Goal: Task Accomplishment & Management: Complete application form

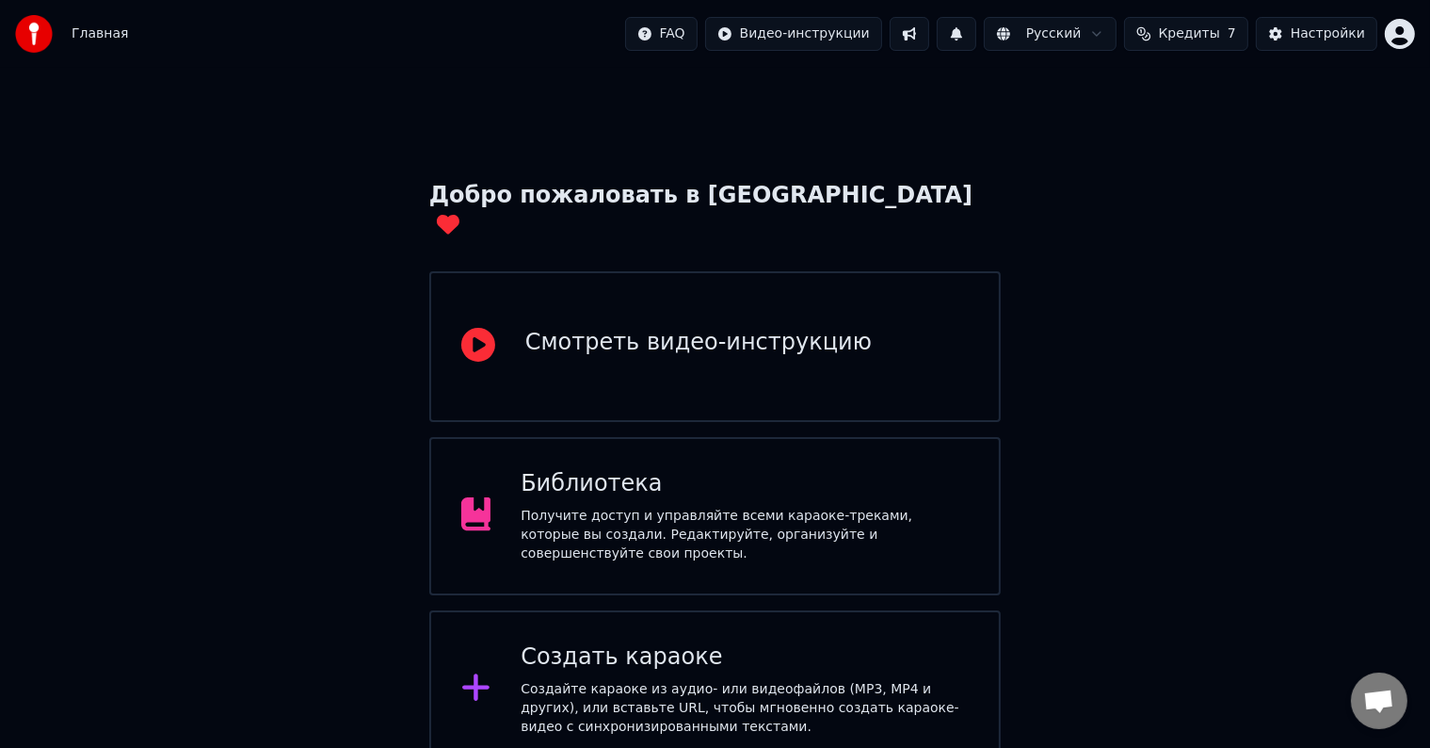
click at [658, 642] on div "Создать караоке" at bounding box center [745, 657] width 448 height 30
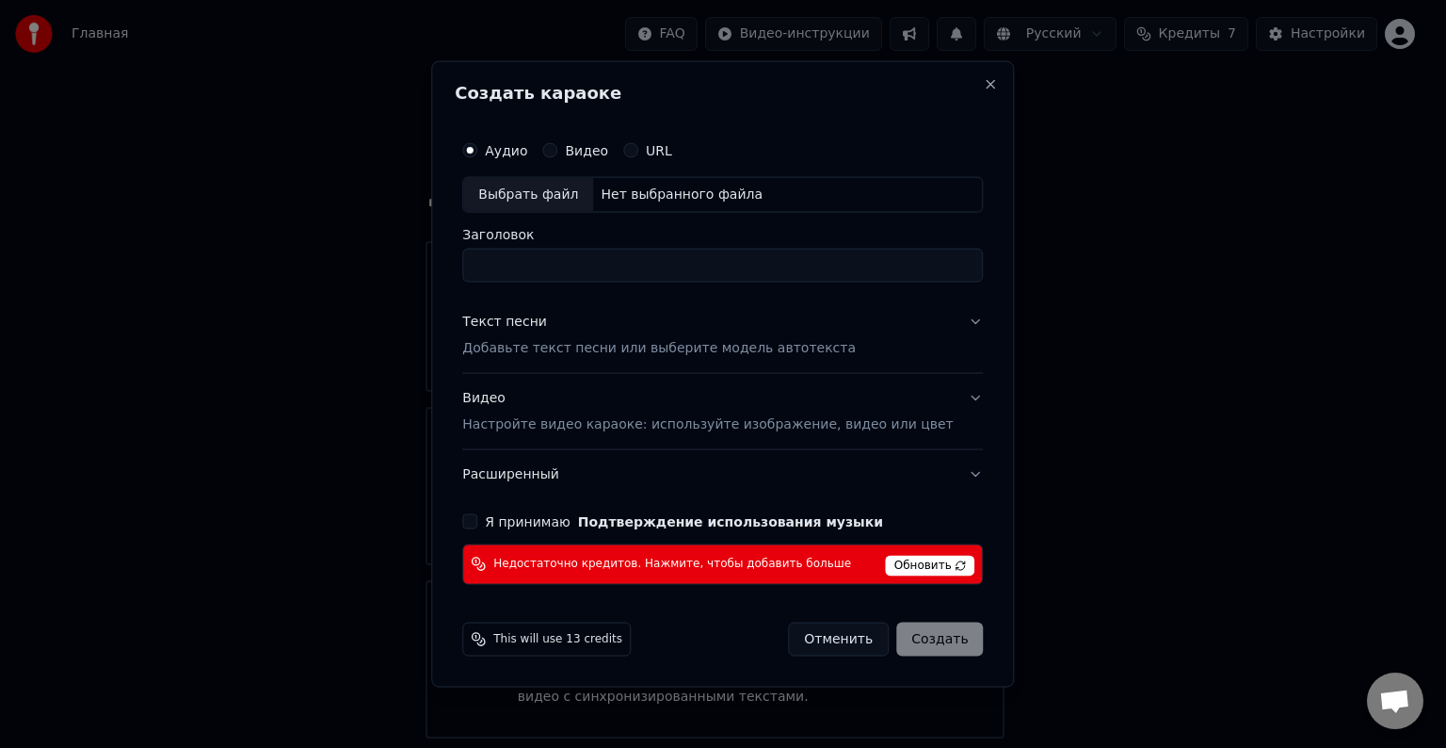
paste input "**********"
click at [539, 202] on div "Выбрать файл" at bounding box center [528, 195] width 130 height 34
type input "**********"
click at [832, 339] on p "Добавьте текст песни или выберите модель автотекста" at bounding box center [659, 348] width 394 height 19
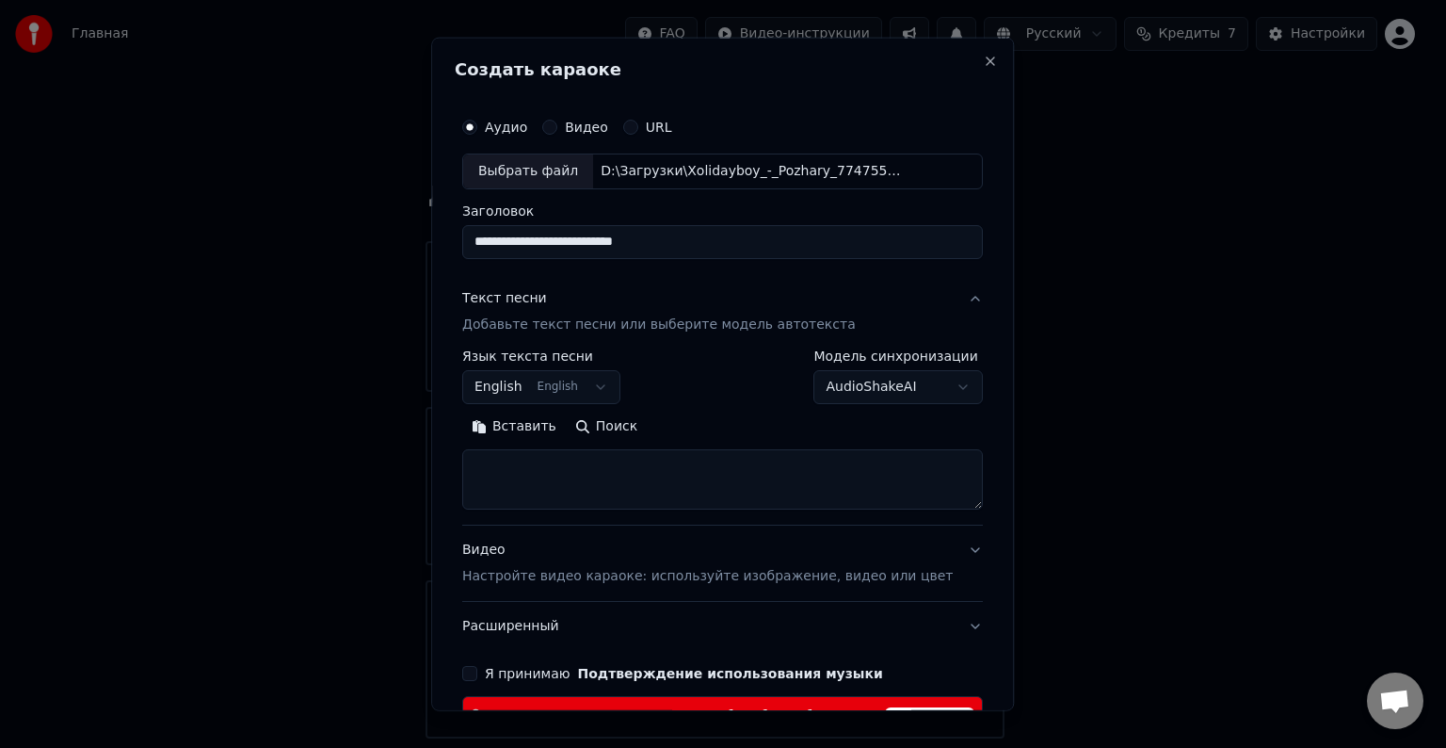
click at [524, 384] on button "English English" at bounding box center [541, 387] width 158 height 34
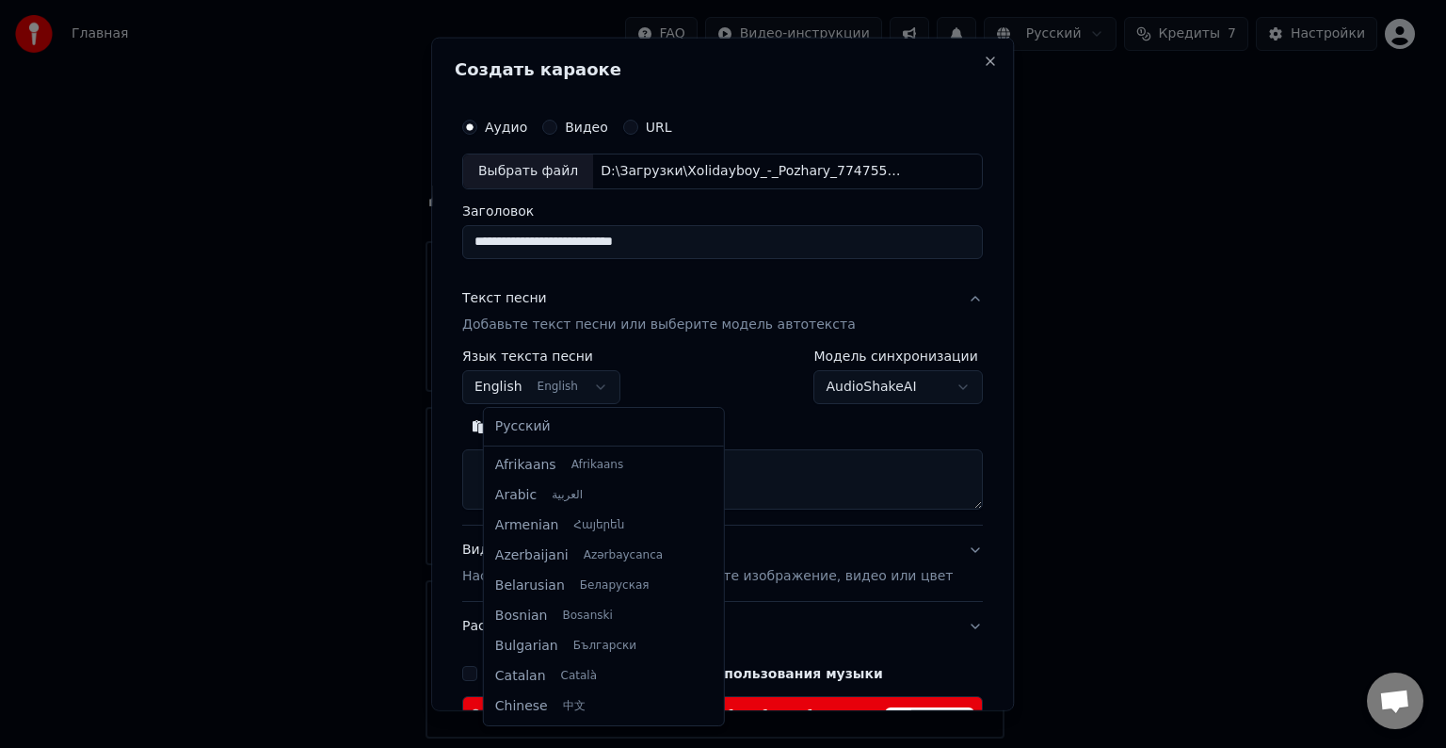
scroll to position [151, 0]
select select "**"
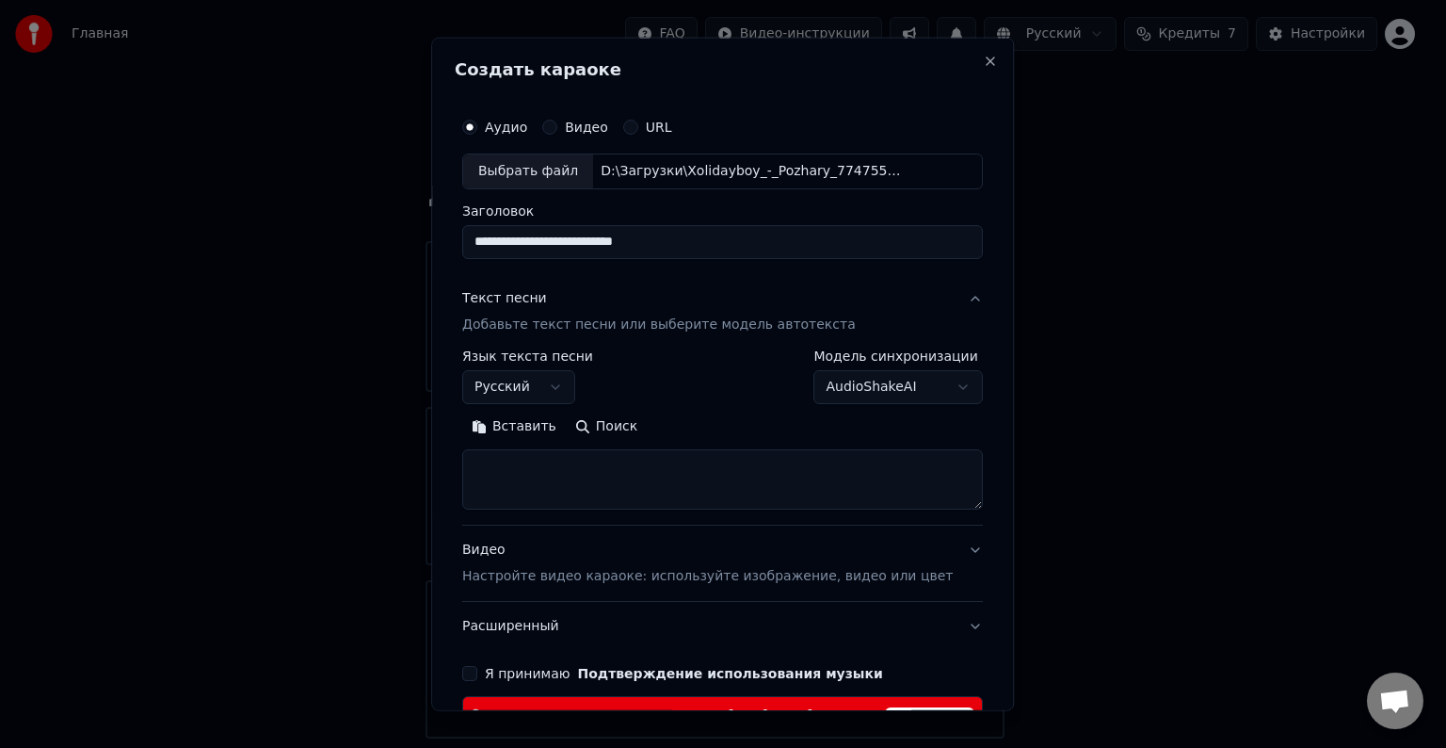
click at [528, 463] on textarea at bounding box center [722, 479] width 521 height 60
paste textarea "**********"
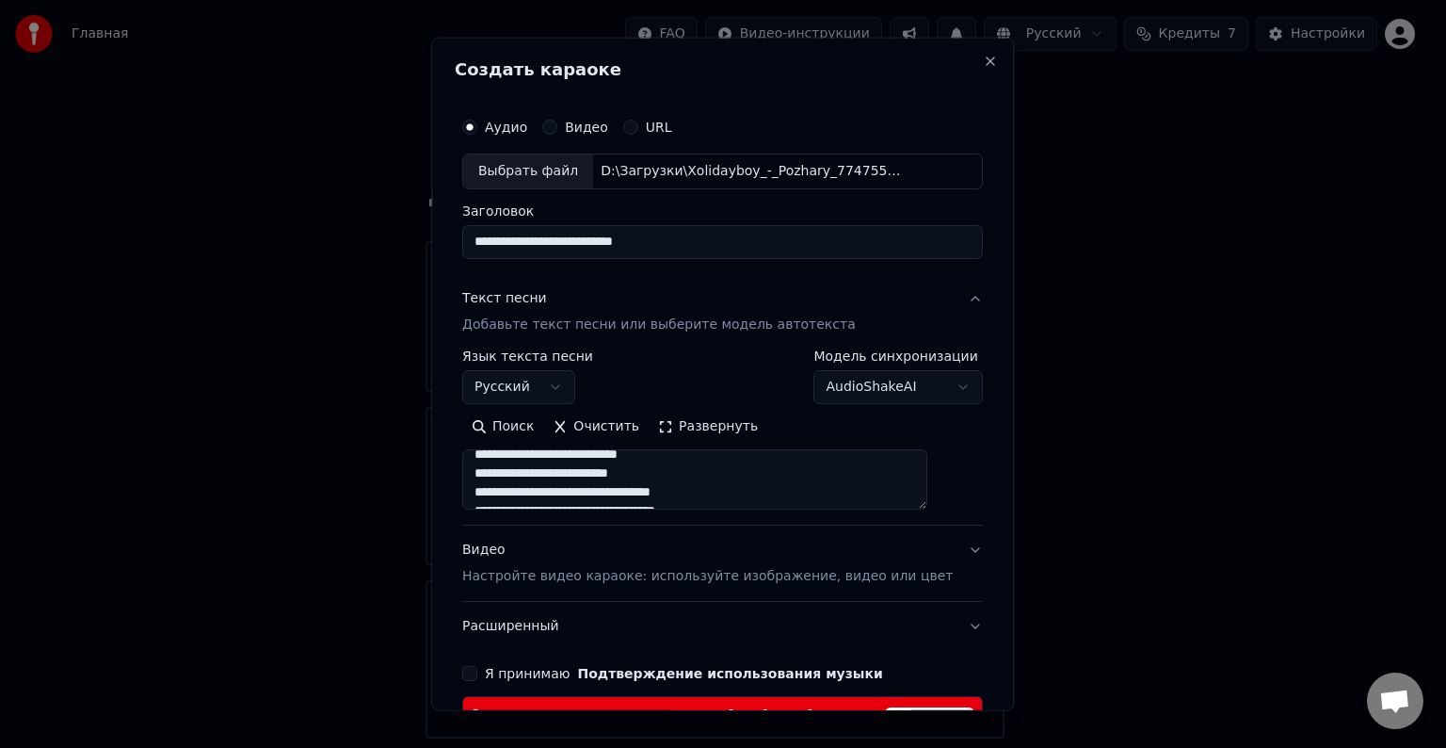
scroll to position [783, 0]
click at [698, 478] on textarea at bounding box center [694, 479] width 465 height 60
click at [795, 478] on textarea at bounding box center [694, 479] width 465 height 60
click at [760, 454] on textarea at bounding box center [694, 479] width 465 height 60
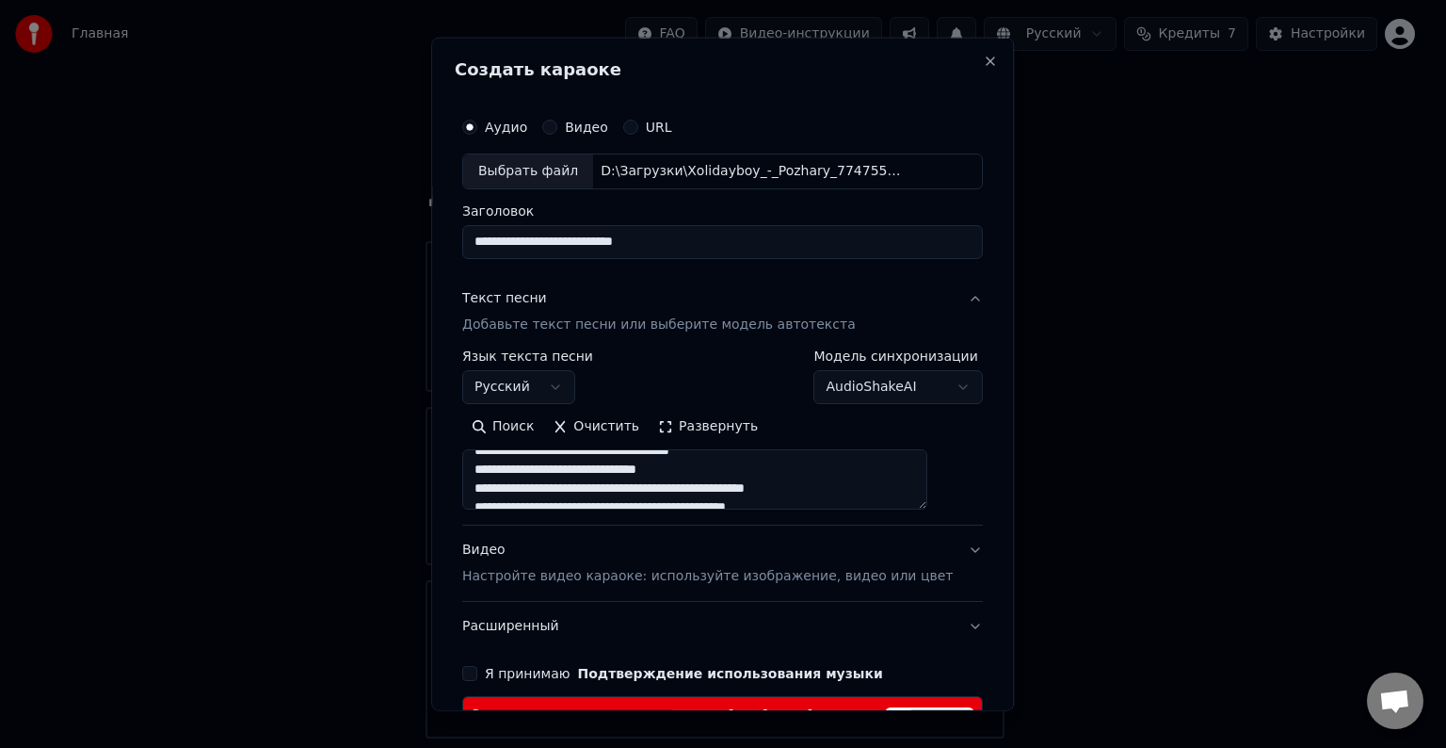
drag, startPoint x: 618, startPoint y: 459, endPoint x: 507, endPoint y: 495, distance: 116.7
click at [508, 500] on textarea at bounding box center [694, 479] width 465 height 60
click at [545, 499] on textarea at bounding box center [694, 479] width 465 height 60
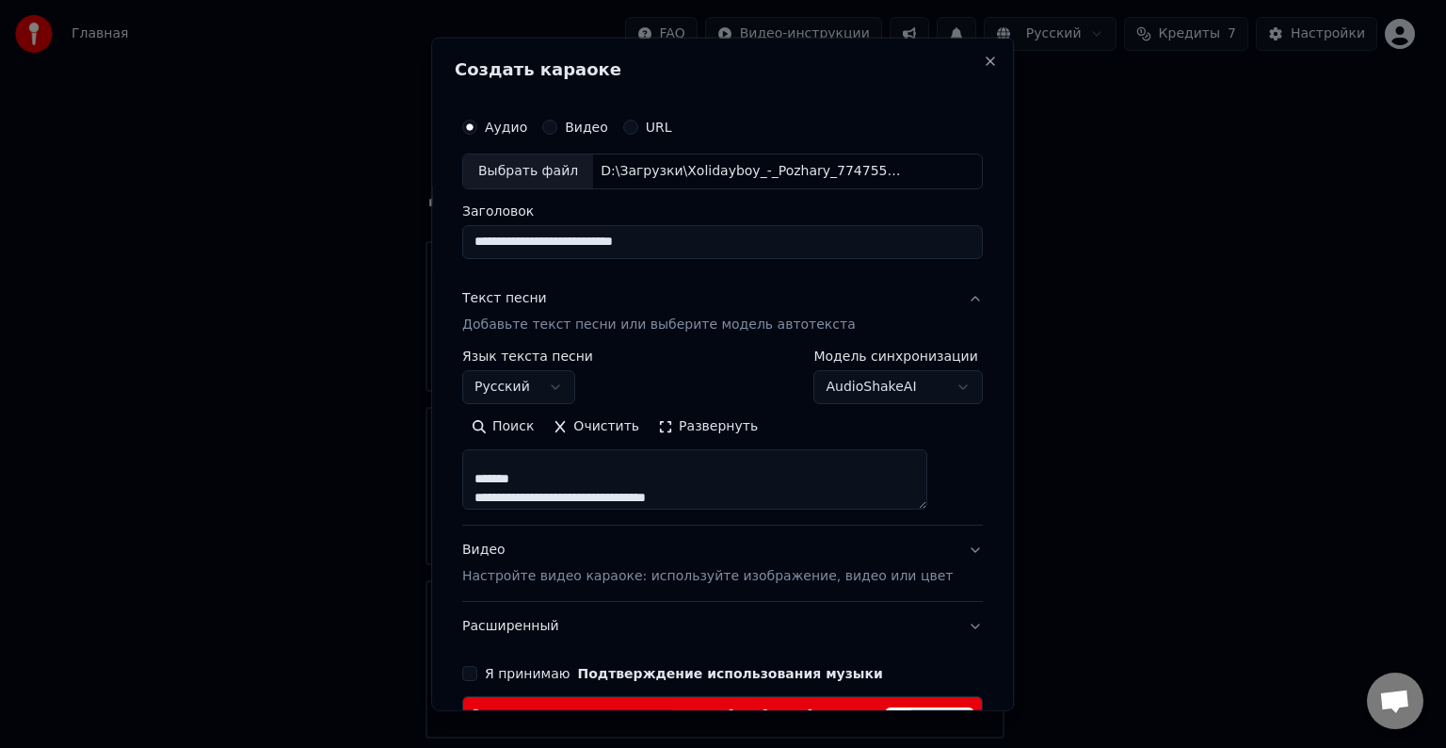
scroll to position [634, 0]
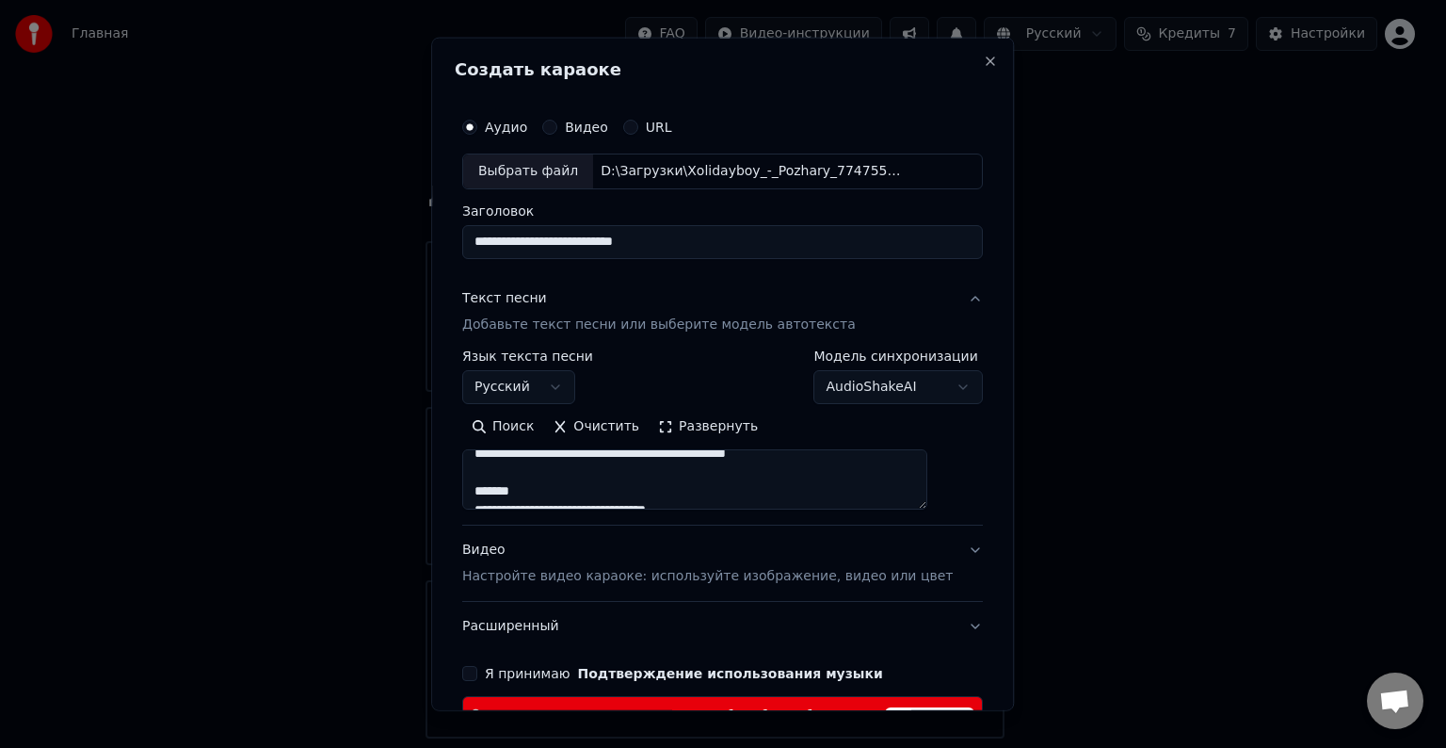
drag, startPoint x: 529, startPoint y: 492, endPoint x: 470, endPoint y: 492, distance: 59.3
click at [470, 492] on div "**********" at bounding box center [722, 374] width 583 height 673
click at [874, 493] on textarea at bounding box center [694, 479] width 465 height 60
click at [878, 475] on textarea at bounding box center [694, 479] width 465 height 60
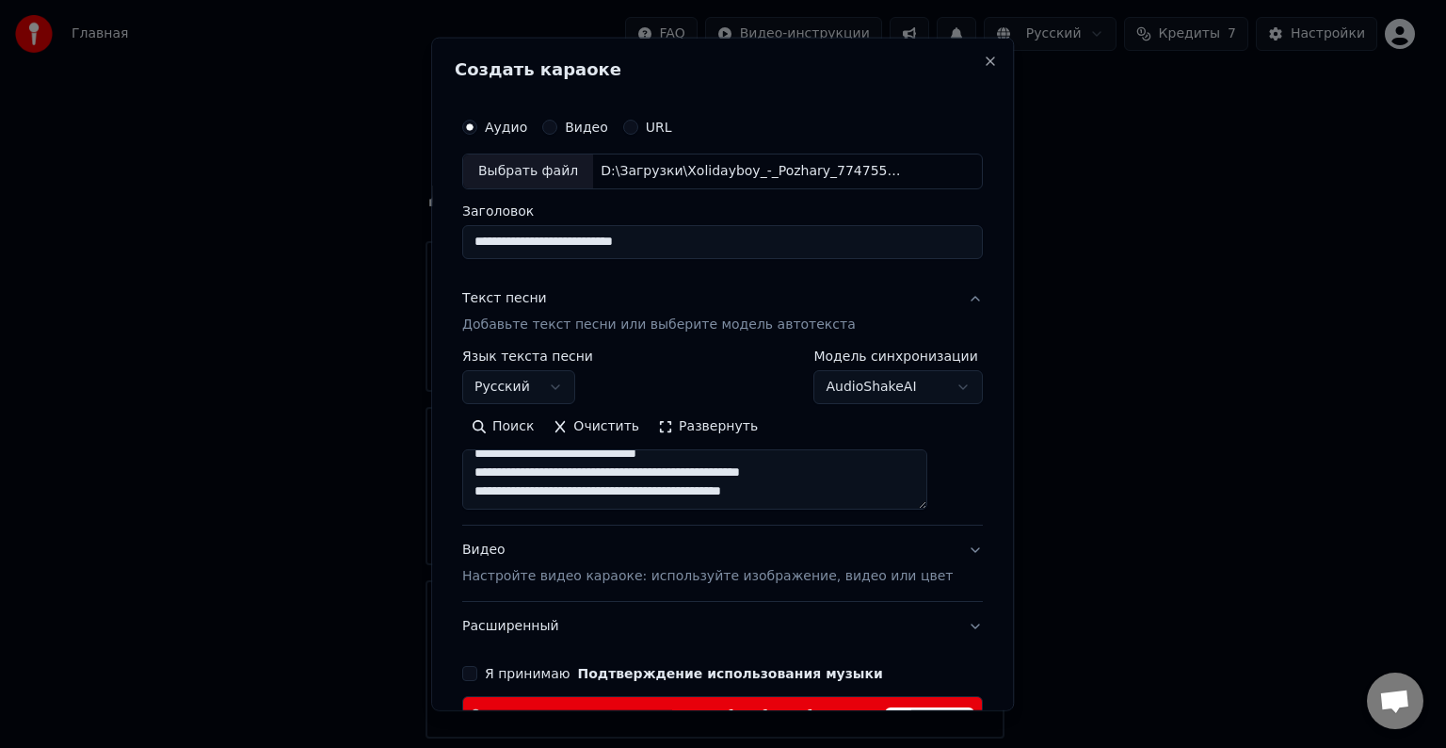
click at [757, 463] on textarea at bounding box center [694, 479] width 465 height 60
click at [755, 456] on textarea at bounding box center [694, 479] width 465 height 60
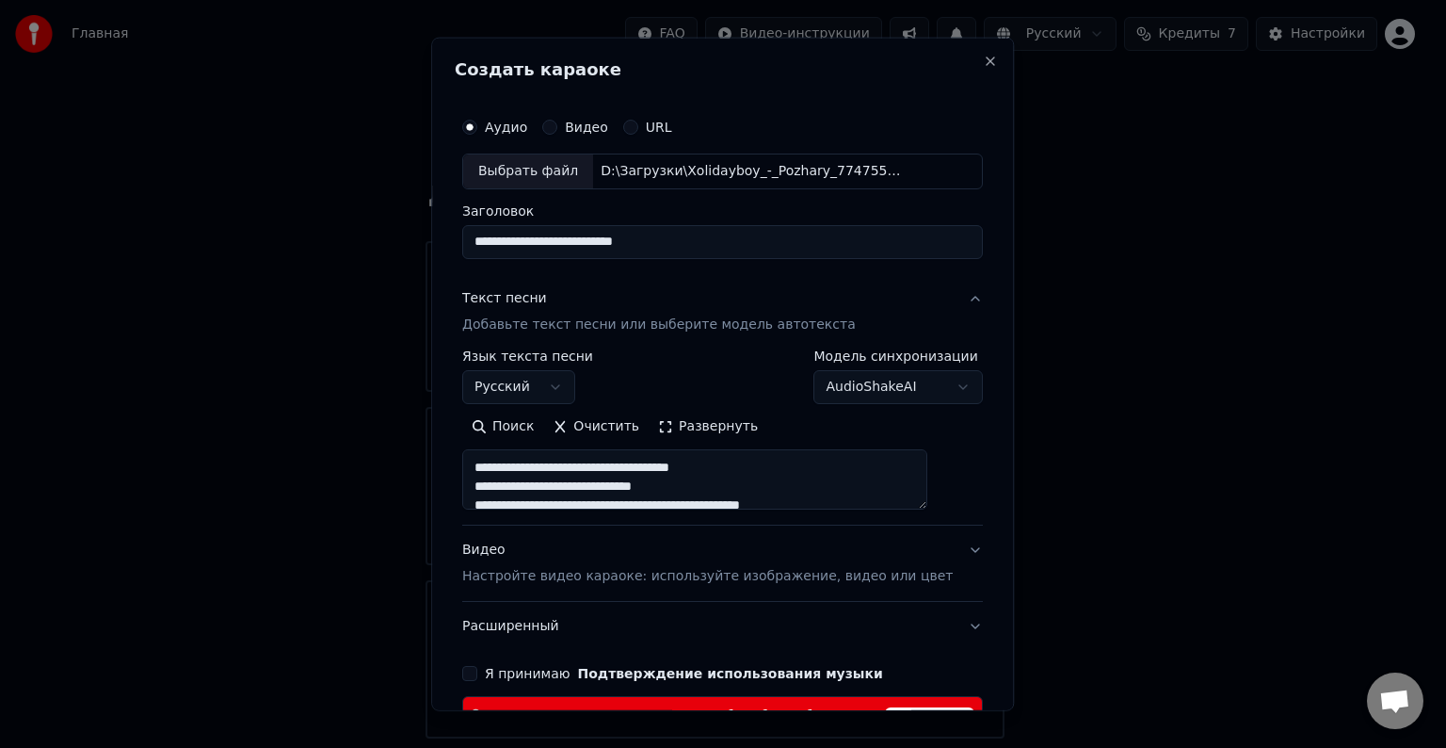
scroll to position [553, 0]
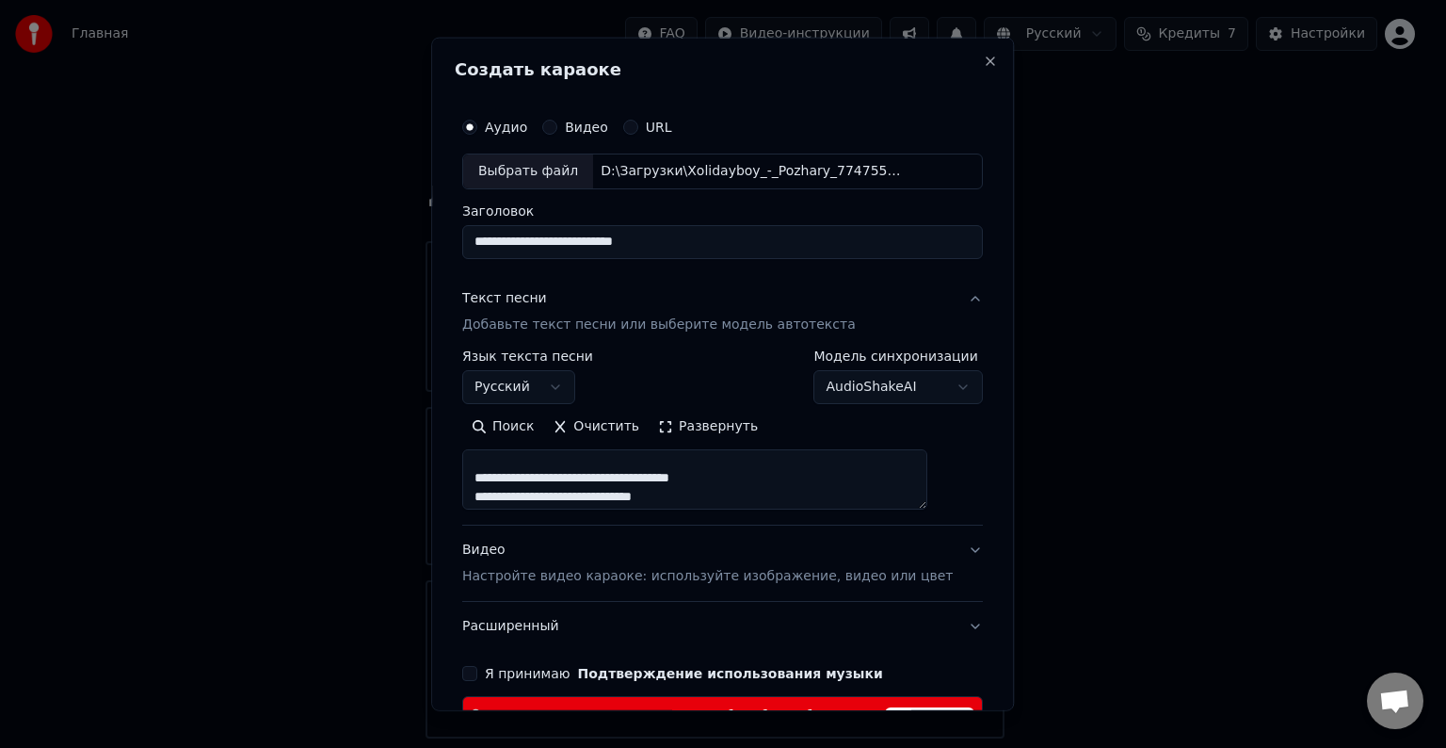
click at [789, 486] on textarea at bounding box center [694, 479] width 465 height 60
click at [752, 475] on textarea at bounding box center [694, 479] width 465 height 60
click at [756, 464] on textarea at bounding box center [694, 479] width 465 height 60
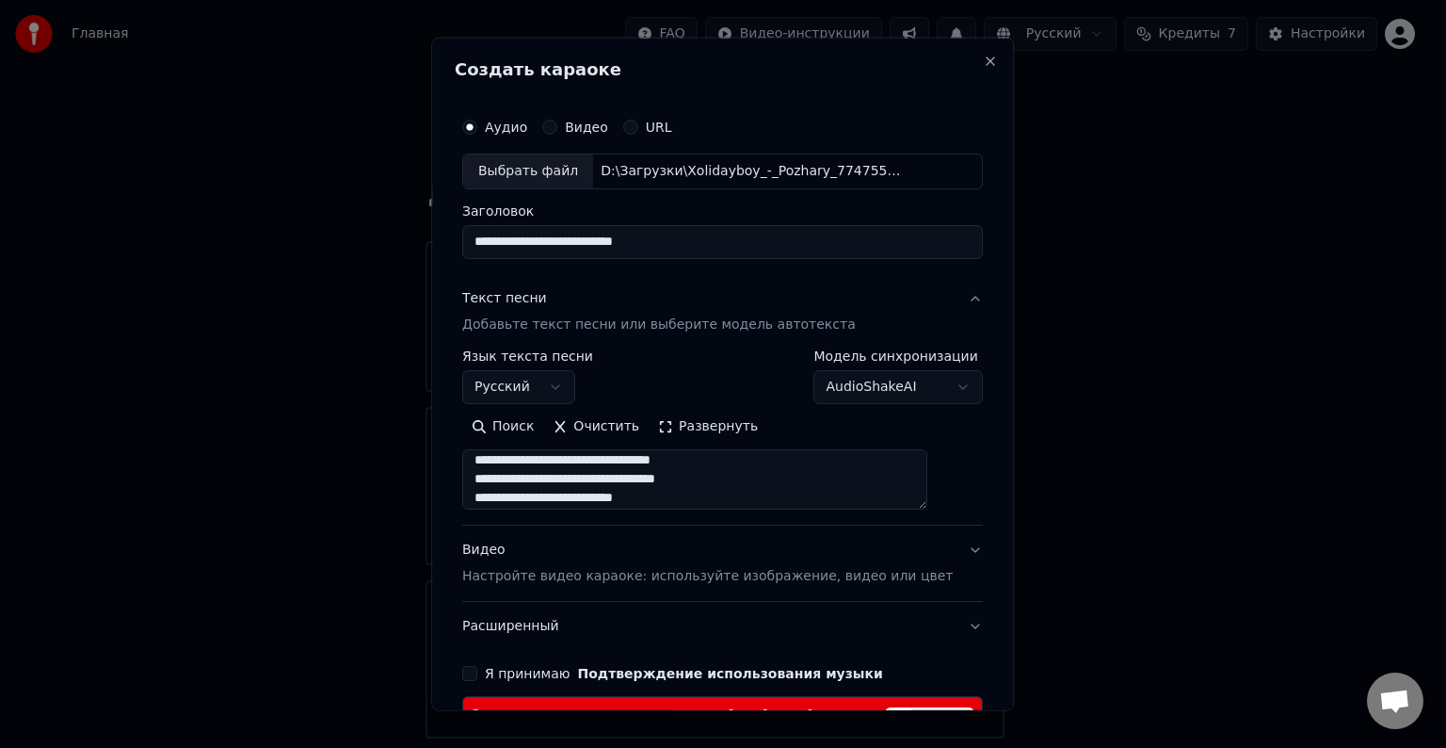
click at [813, 478] on textarea at bounding box center [694, 479] width 465 height 60
click at [803, 469] on textarea at bounding box center [694, 479] width 465 height 60
click at [806, 462] on textarea at bounding box center [694, 479] width 465 height 60
click at [751, 478] on textarea at bounding box center [694, 479] width 465 height 60
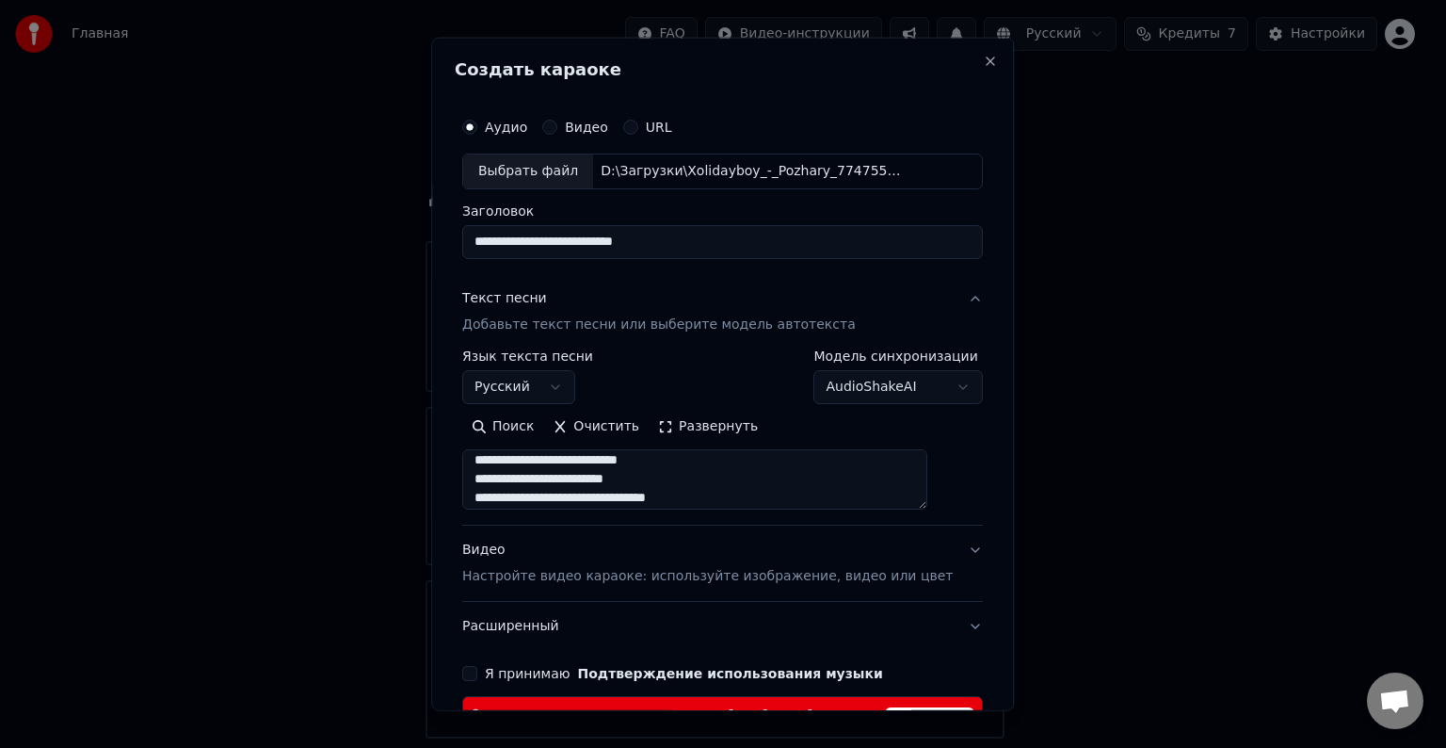
click at [755, 464] on textarea at bounding box center [694, 479] width 465 height 60
click at [814, 478] on textarea at bounding box center [694, 479] width 465 height 60
click at [802, 464] on textarea at bounding box center [694, 479] width 465 height 60
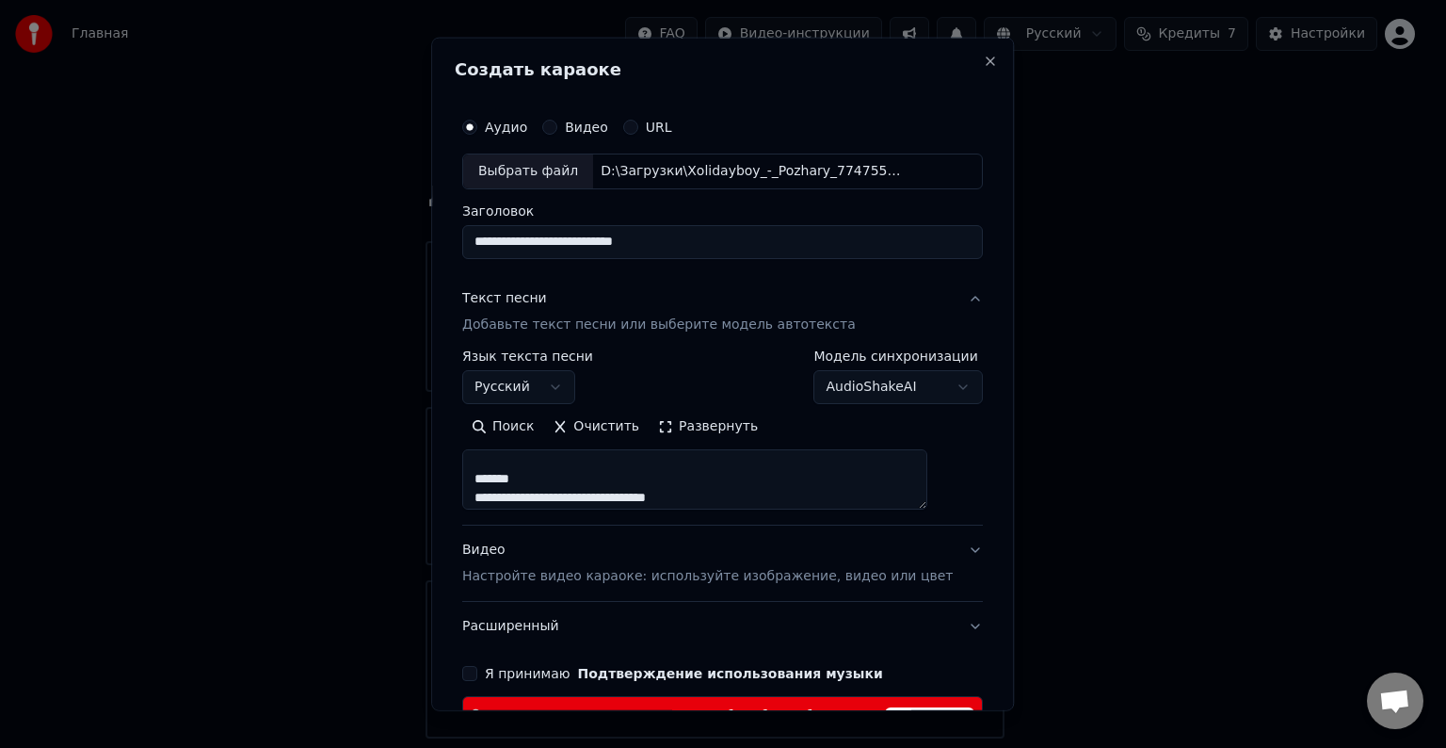
click at [659, 479] on textarea at bounding box center [694, 479] width 465 height 60
click at [903, 461] on textarea at bounding box center [694, 479] width 465 height 60
click at [877, 467] on textarea at bounding box center [694, 479] width 465 height 60
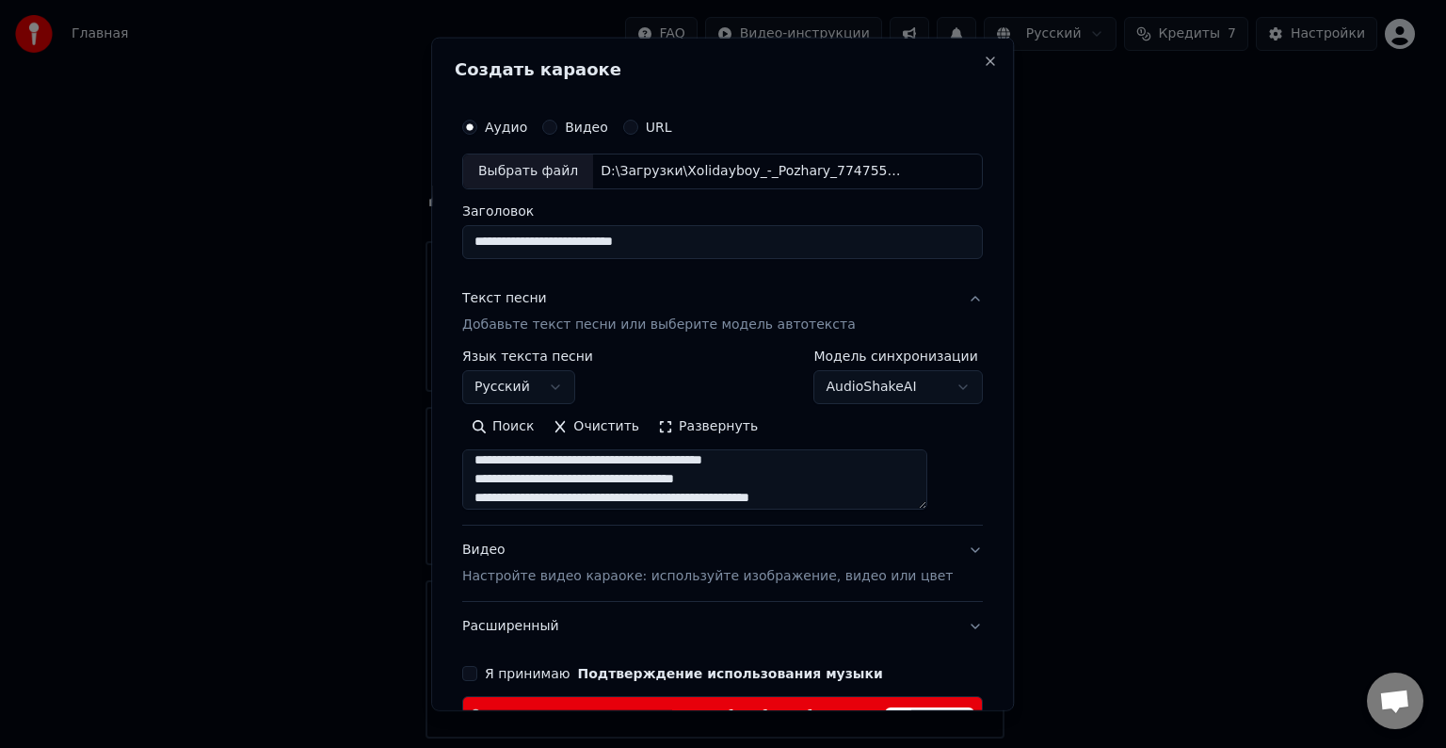
click at [862, 481] on textarea at bounding box center [694, 479] width 465 height 60
click at [874, 469] on textarea at bounding box center [694, 479] width 465 height 60
click at [851, 464] on textarea at bounding box center [694, 479] width 465 height 60
click at [866, 478] on textarea at bounding box center [694, 479] width 465 height 60
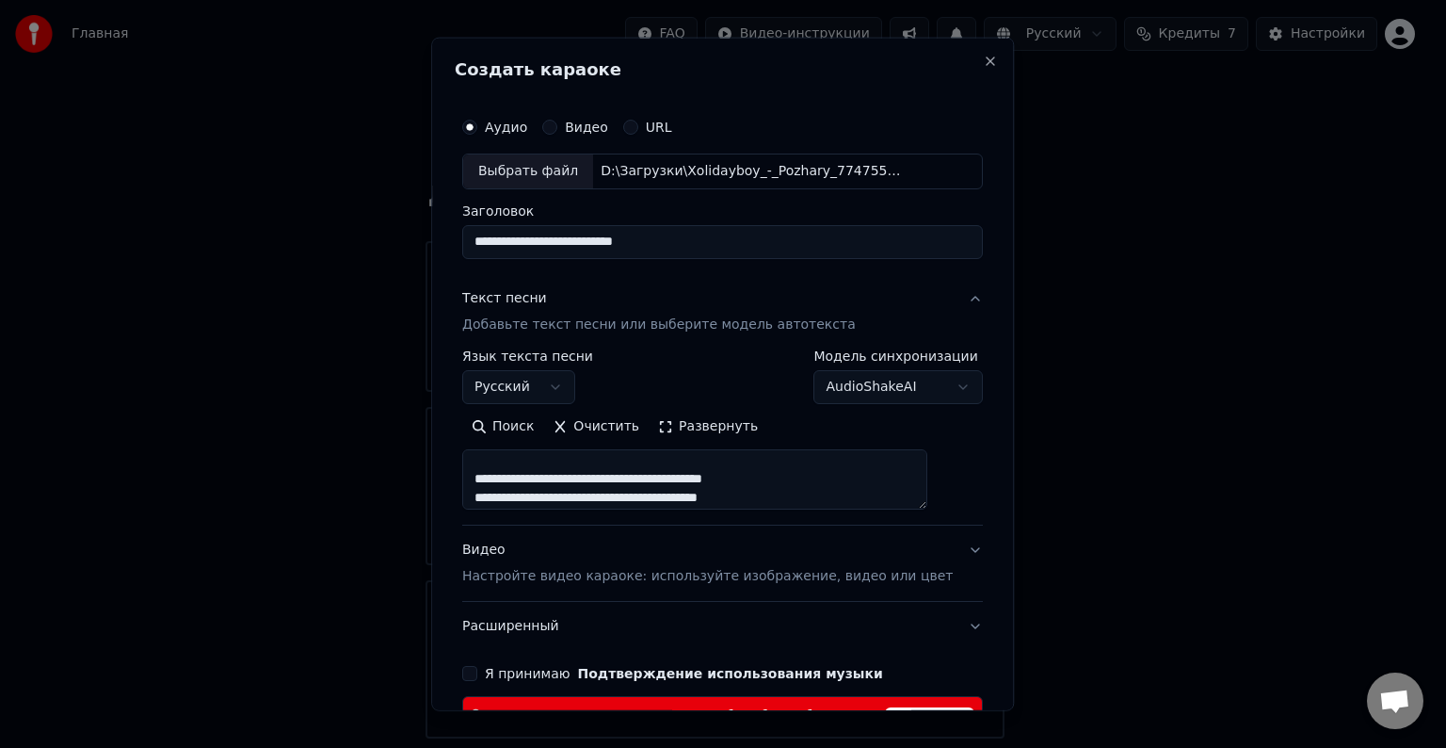
click at [868, 472] on textarea at bounding box center [694, 479] width 465 height 60
click at [867, 467] on textarea at bounding box center [694, 479] width 465 height 60
click at [824, 470] on textarea at bounding box center [694, 479] width 465 height 60
click at [820, 465] on textarea at bounding box center [694, 479] width 465 height 60
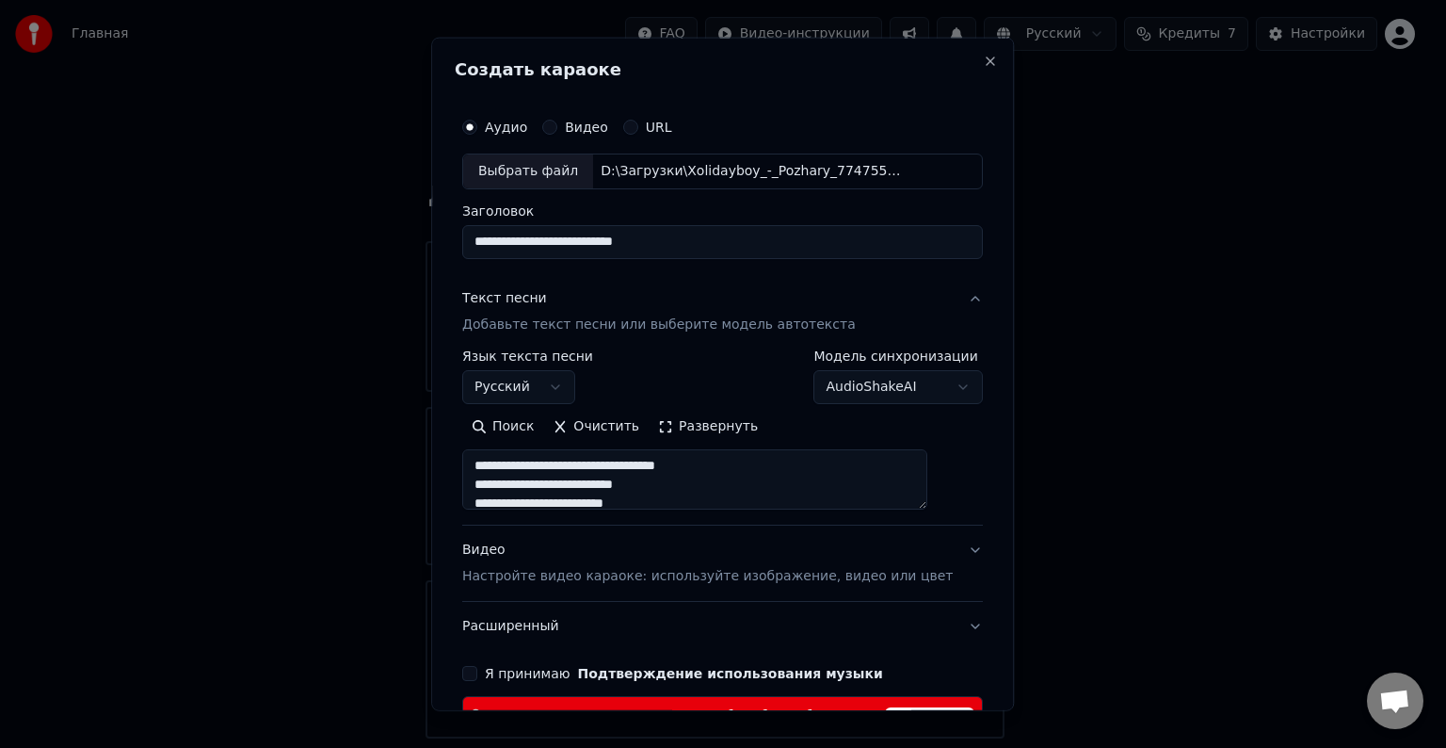
scroll to position [195, 0]
click at [843, 480] on textarea at bounding box center [694, 479] width 465 height 60
click at [841, 460] on textarea at bounding box center [694, 479] width 465 height 60
click at [817, 477] on textarea at bounding box center [694, 479] width 465 height 60
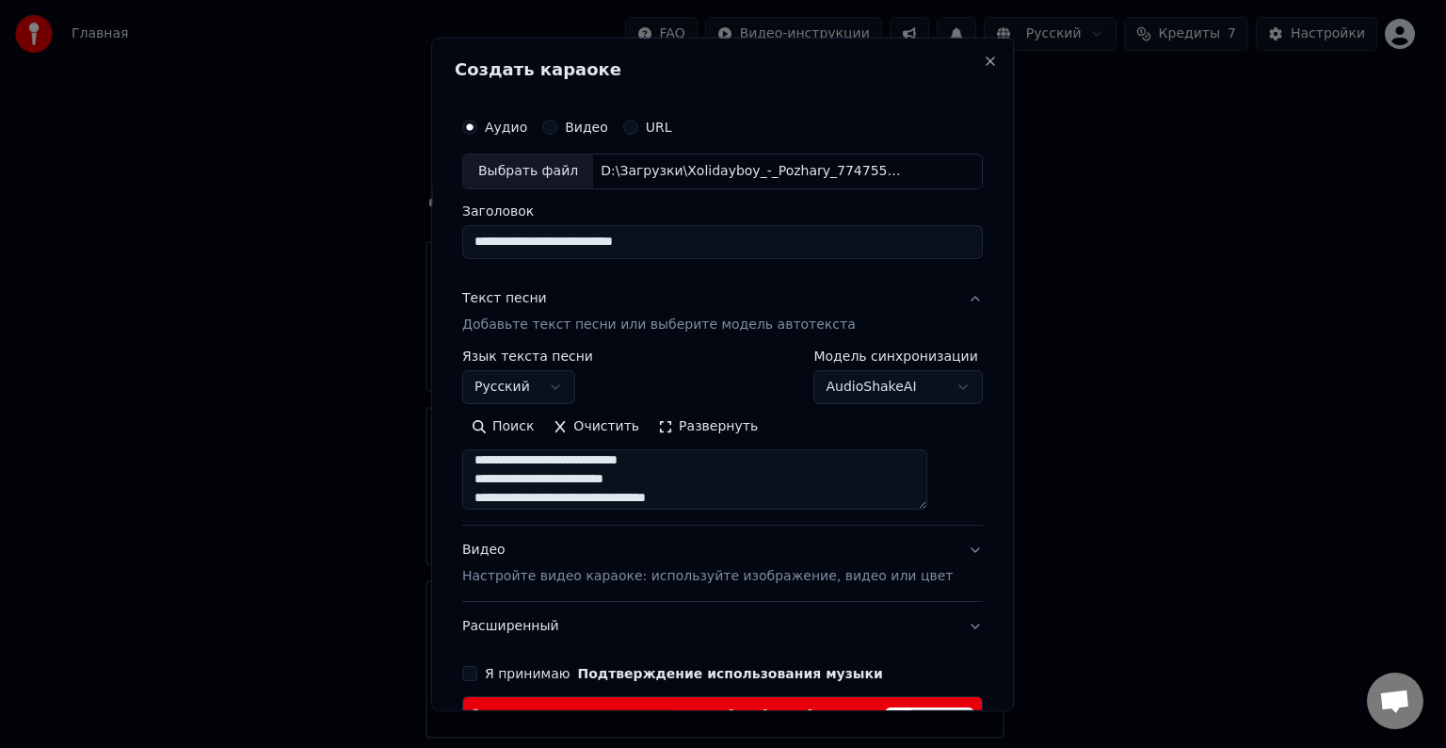
click at [815, 462] on textarea at bounding box center [694, 479] width 465 height 60
click at [828, 475] on textarea at bounding box center [694, 479] width 465 height 60
click at [824, 459] on textarea at bounding box center [694, 479] width 465 height 60
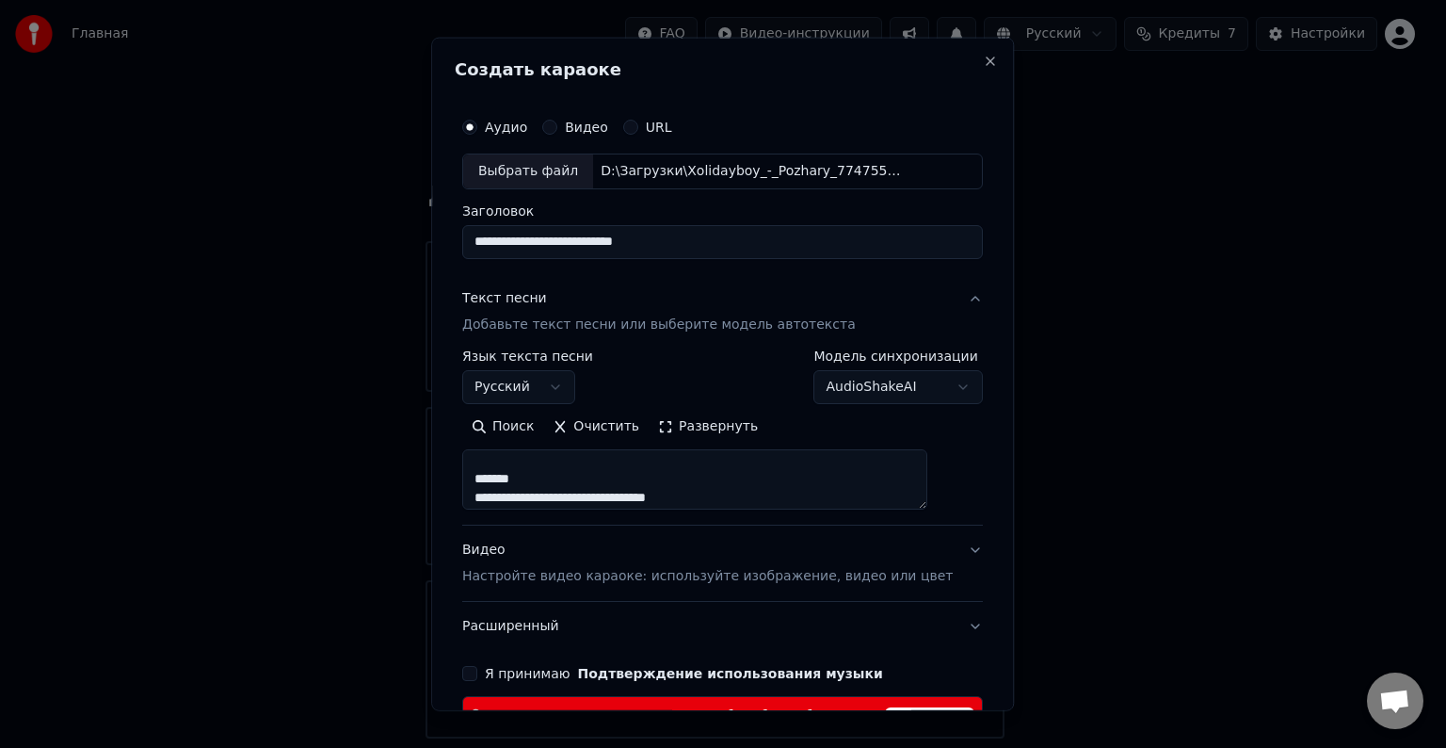
click at [776, 476] on textarea at bounding box center [694, 479] width 465 height 60
click at [874, 484] on textarea at bounding box center [694, 479] width 465 height 60
click at [881, 465] on textarea at bounding box center [694, 479] width 465 height 60
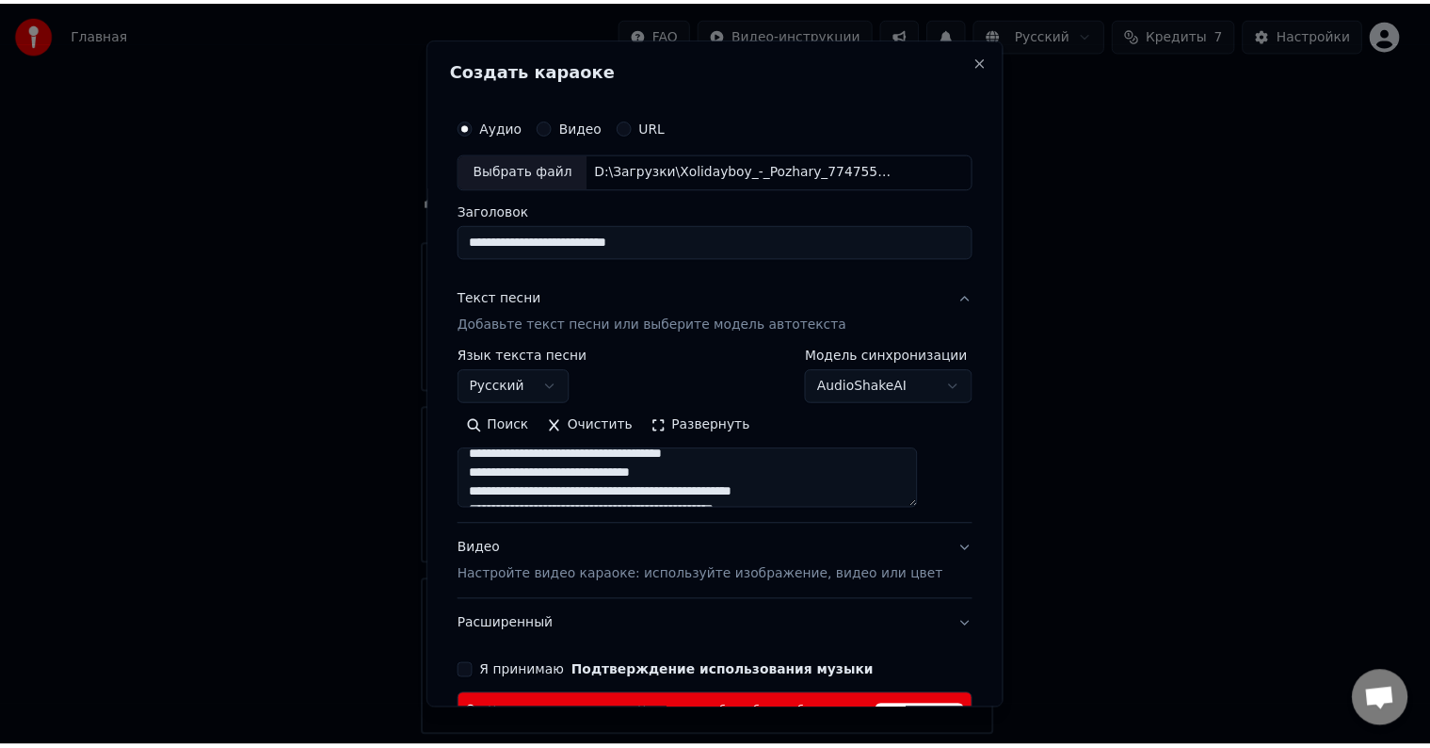
scroll to position [0, 0]
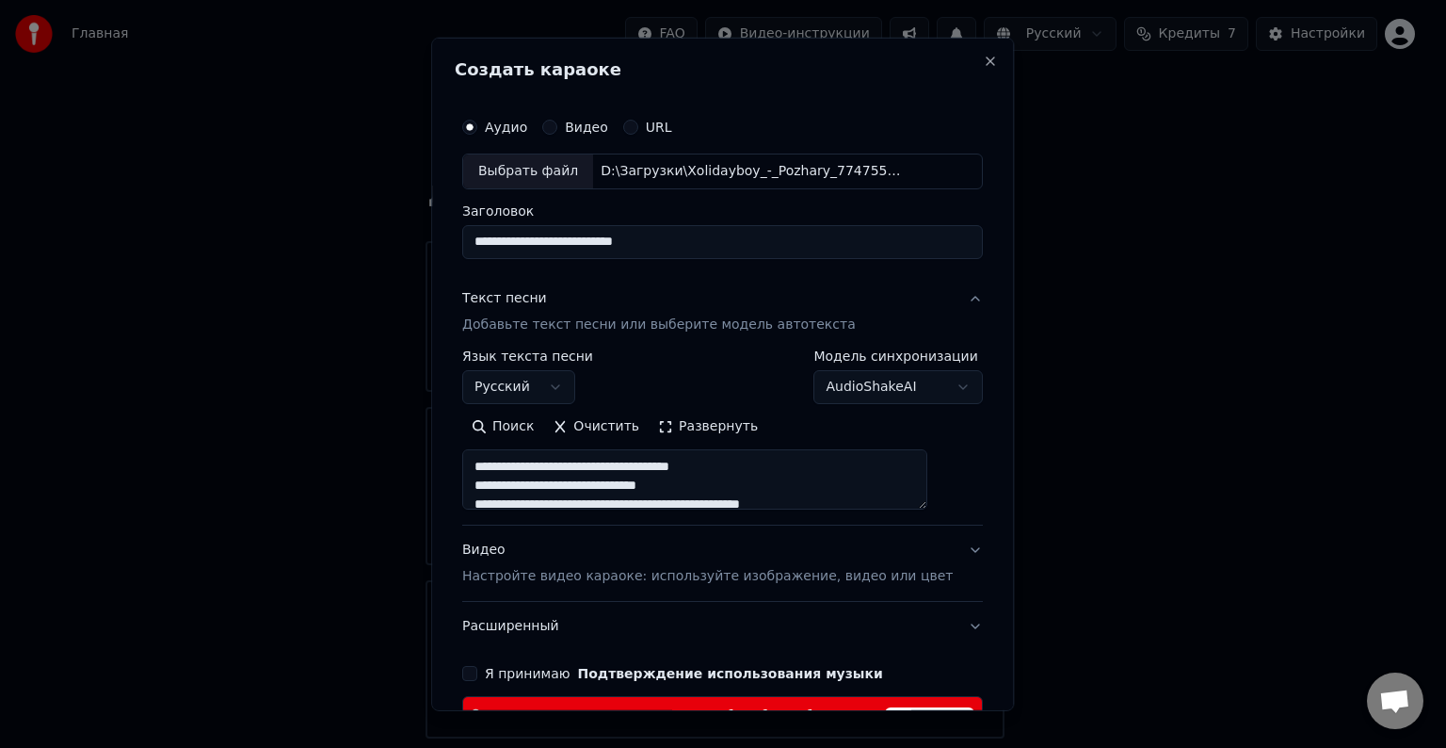
click at [814, 490] on textarea at bounding box center [694, 479] width 465 height 60
click at [832, 473] on textarea at bounding box center [694, 479] width 465 height 60
click at [787, 468] on textarea at bounding box center [694, 479] width 465 height 60
type textarea "**********"
click at [941, 547] on button "Видео Настройте видео караоке: используйте изображение, видео или цвет" at bounding box center [722, 562] width 521 height 75
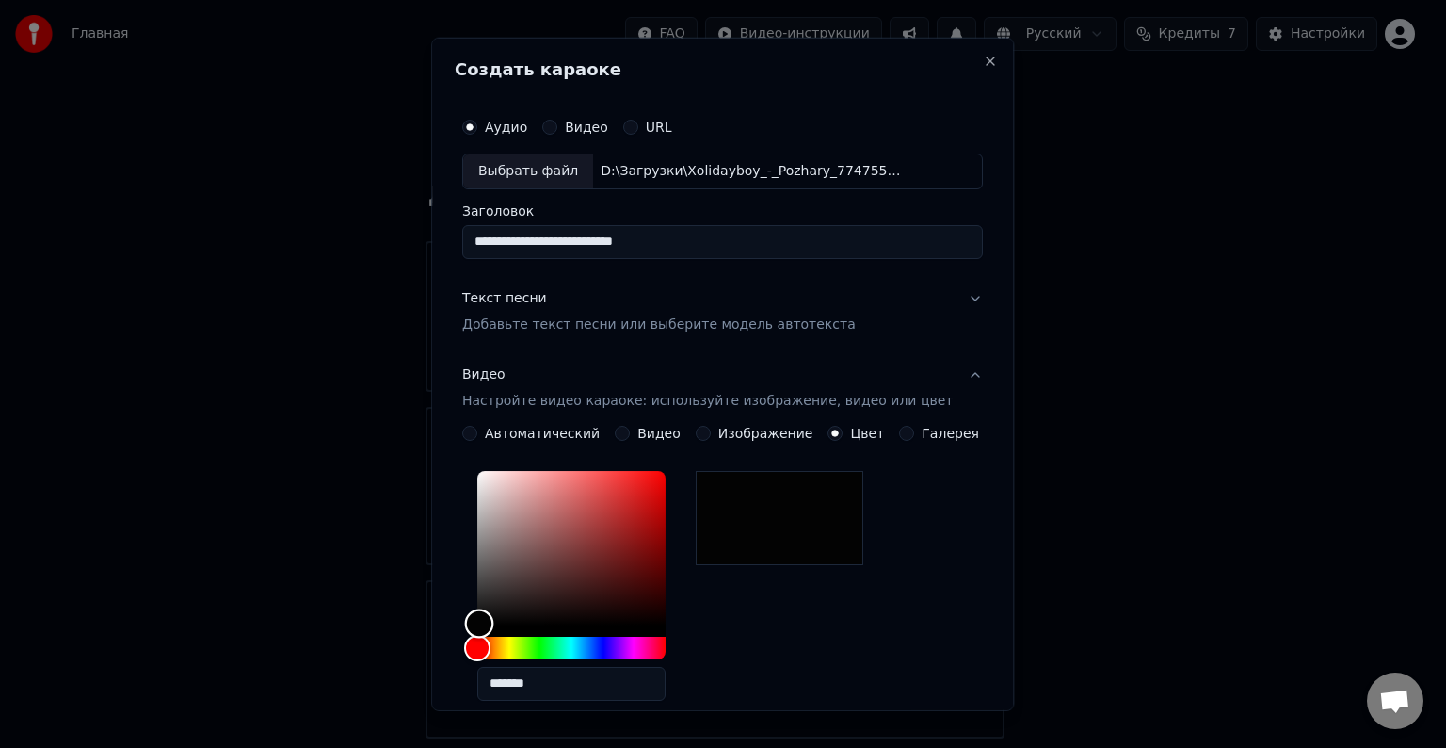
type input "*******"
drag, startPoint x: 492, startPoint y: 622, endPoint x: 463, endPoint y: 648, distance: 38.7
click at [463, 648] on div "**********" at bounding box center [722, 374] width 583 height 673
click at [917, 537] on div "*******" at bounding box center [722, 589] width 521 height 252
click at [947, 379] on button "Видео Настройте видео караоке: используйте изображение, видео или цвет" at bounding box center [722, 387] width 521 height 75
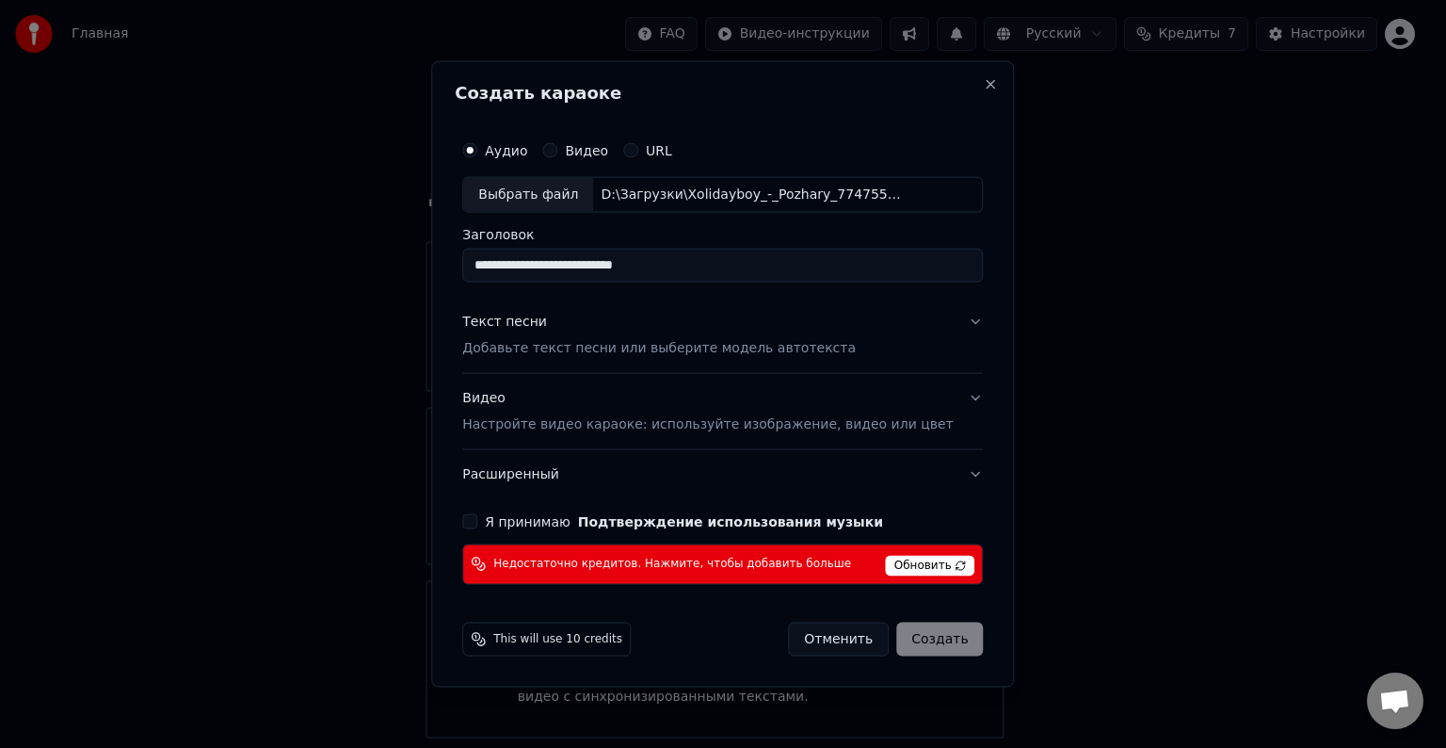
click at [477, 520] on button "Я принимаю Подтверждение использования музыки" at bounding box center [469, 520] width 15 height 15
click at [887, 565] on span "Обновить" at bounding box center [930, 565] width 89 height 21
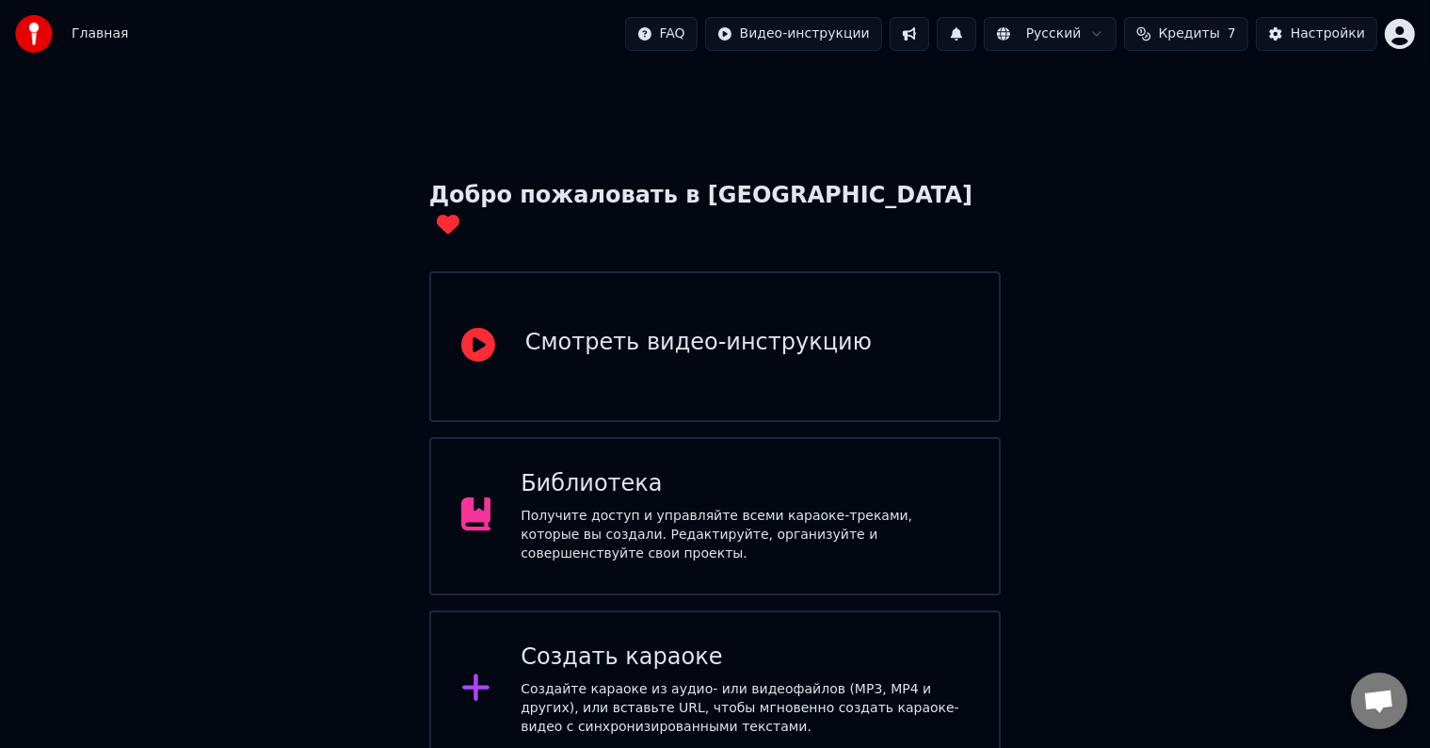
click at [1191, 32] on span "Кредиты" at bounding box center [1189, 33] width 61 height 19
click at [1100, 126] on td "50" at bounding box center [1079, 125] width 90 height 34
click at [1096, 131] on td "50" at bounding box center [1079, 125] width 90 height 34
click at [1096, 89] on th "Пополнить" at bounding box center [1079, 90] width 90 height 38
click at [1088, 122] on td "50" at bounding box center [1079, 125] width 90 height 34
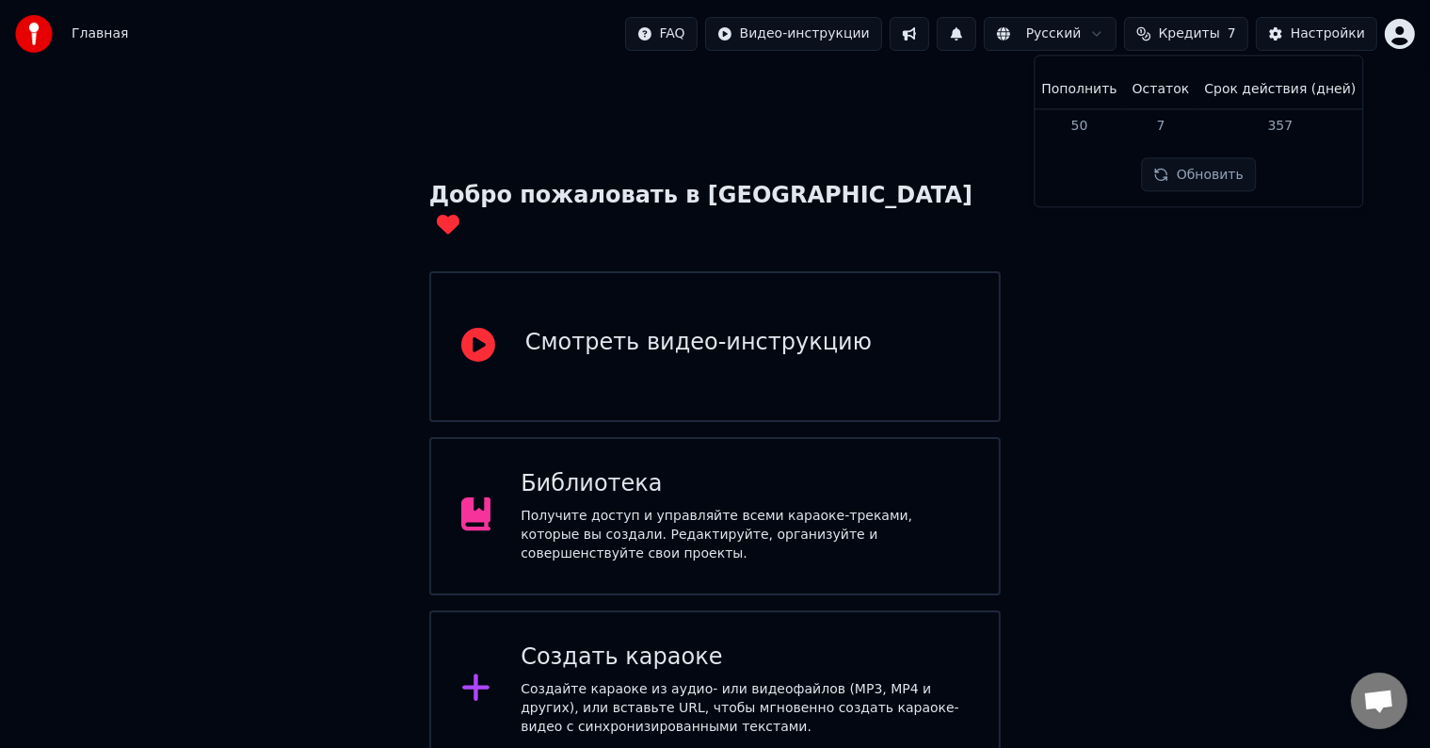
click at [1185, 176] on button "Обновить" at bounding box center [1199, 175] width 114 height 34
click at [1273, 98] on th "Срок действия (дней)" at bounding box center [1280, 90] width 167 height 38
click at [1201, 38] on span "Кредиты" at bounding box center [1189, 33] width 61 height 19
click at [1204, 42] on span "Кредиты" at bounding box center [1189, 33] width 61 height 19
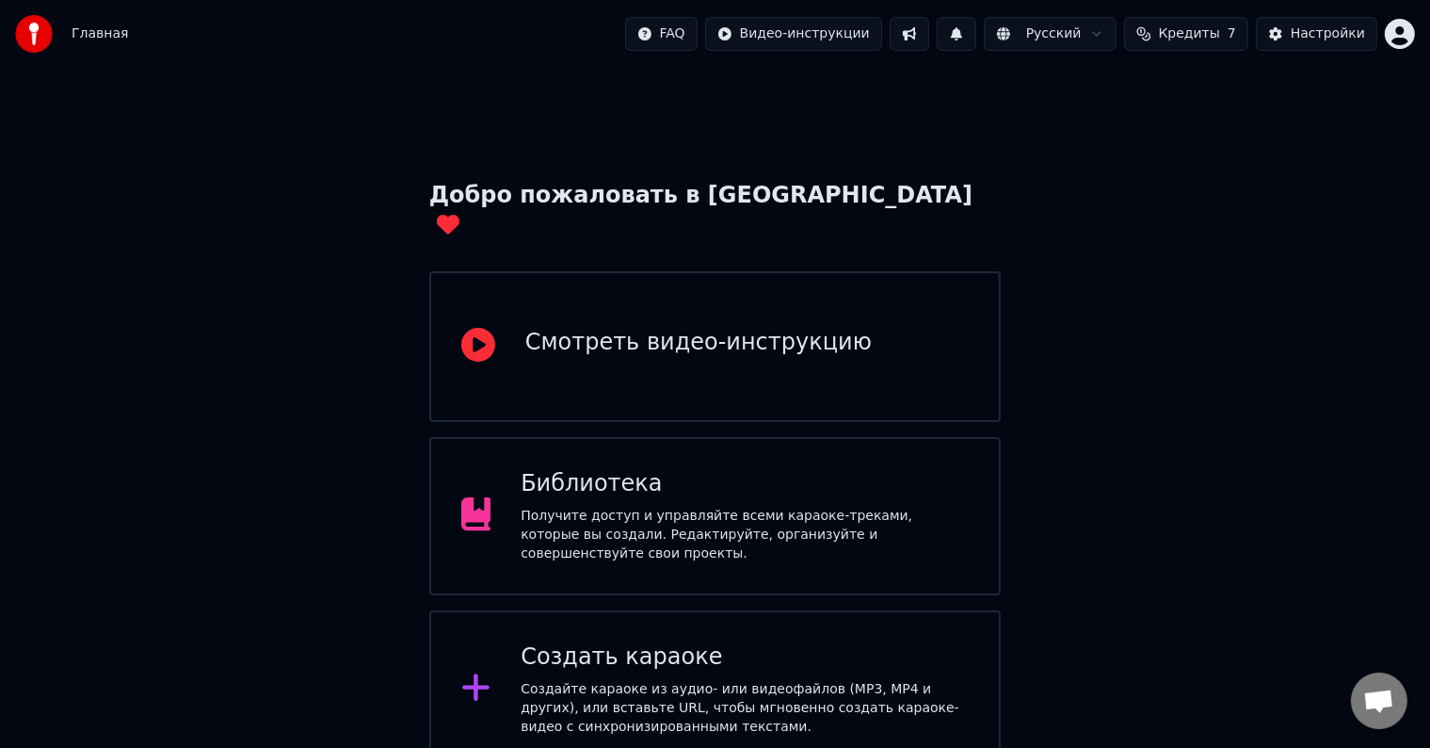
click at [1400, 40] on html "Главная FAQ Видео-инструкции Русский Кредиты 7 Настройки Добро пожаловать в You…" at bounding box center [715, 476] width 1430 height 953
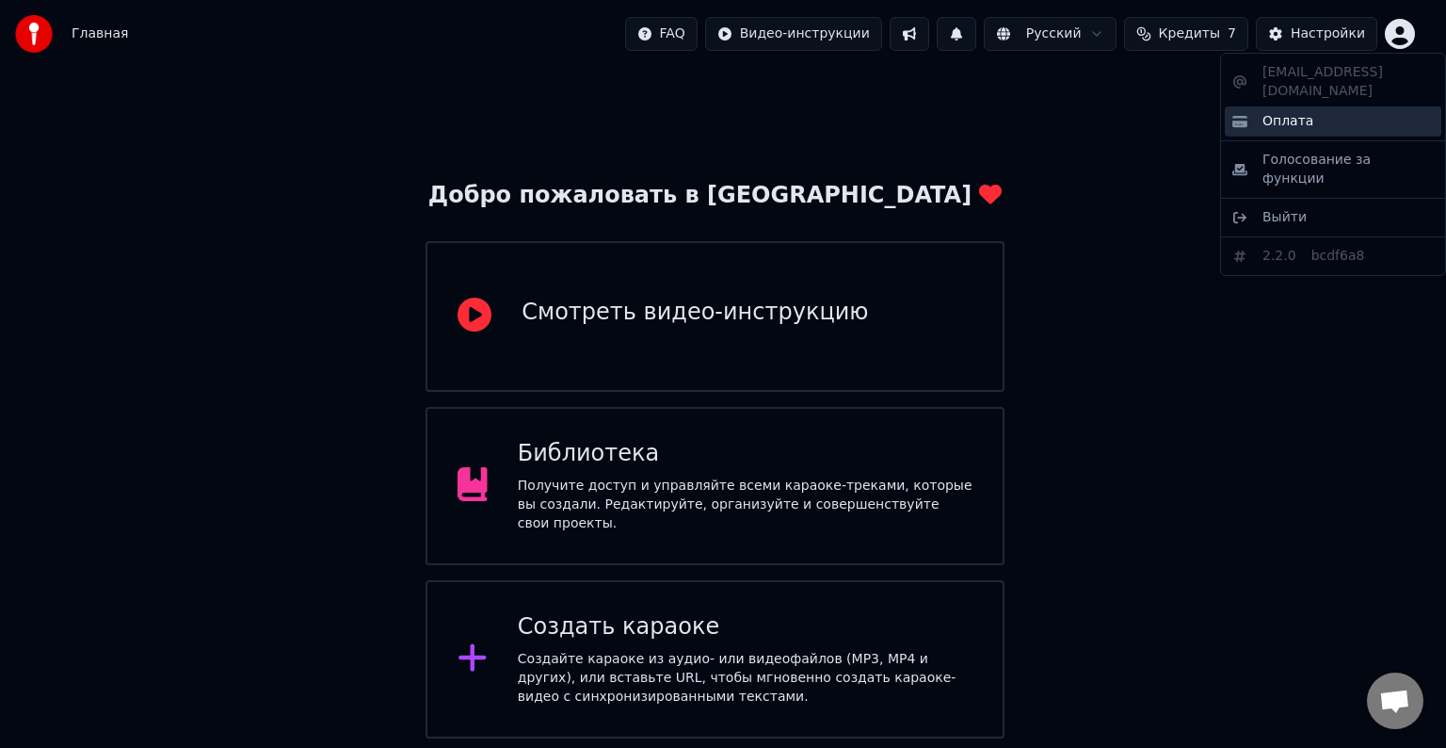
click at [1261, 106] on div "Оплата" at bounding box center [1333, 121] width 217 height 30
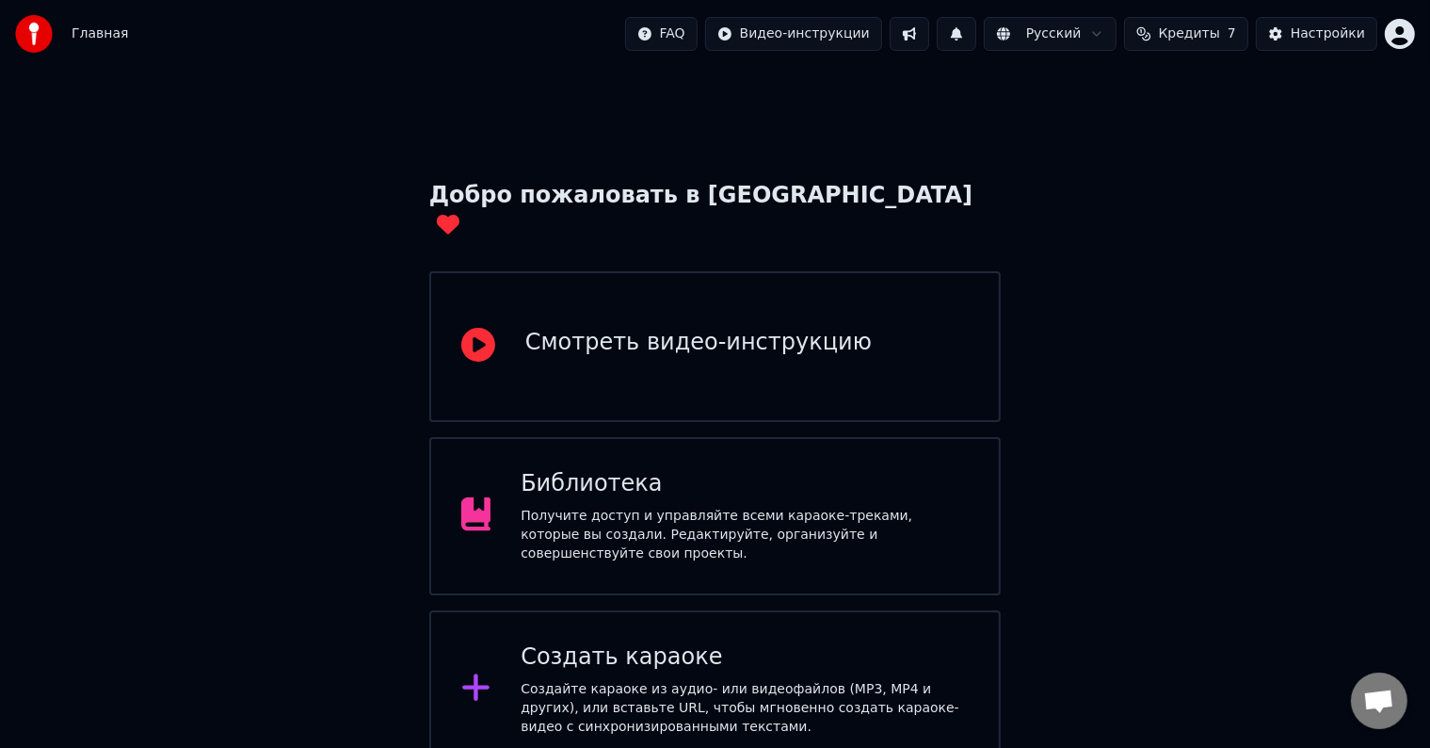
click at [1392, 23] on html "Главная FAQ Видео-инструкции Русский Кредиты 7 Настройки Добро пожаловать в You…" at bounding box center [715, 476] width 1430 height 953
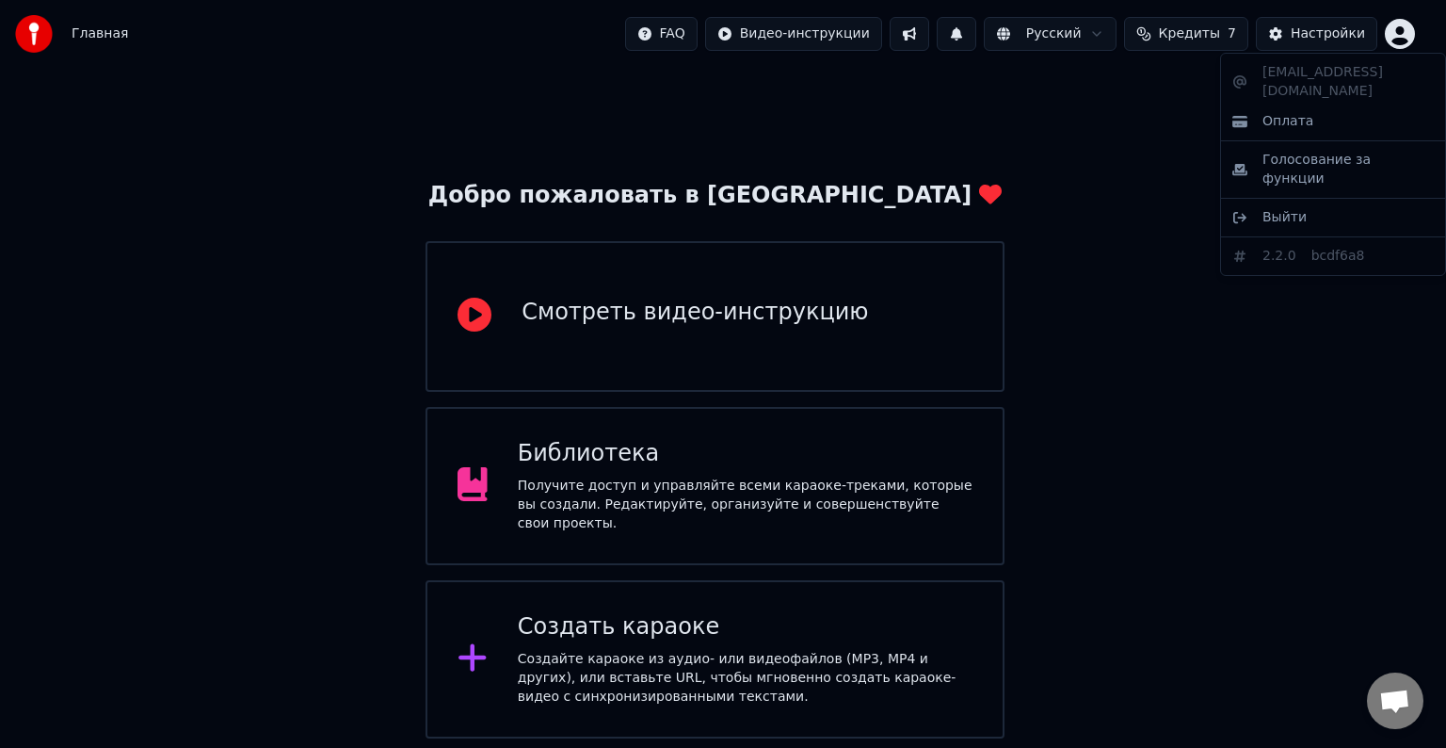
click at [1400, 38] on html "Главная FAQ Видео-инструкции Русский Кредиты 7 Настройки Добро пожаловать в You…" at bounding box center [723, 461] width 1446 height 923
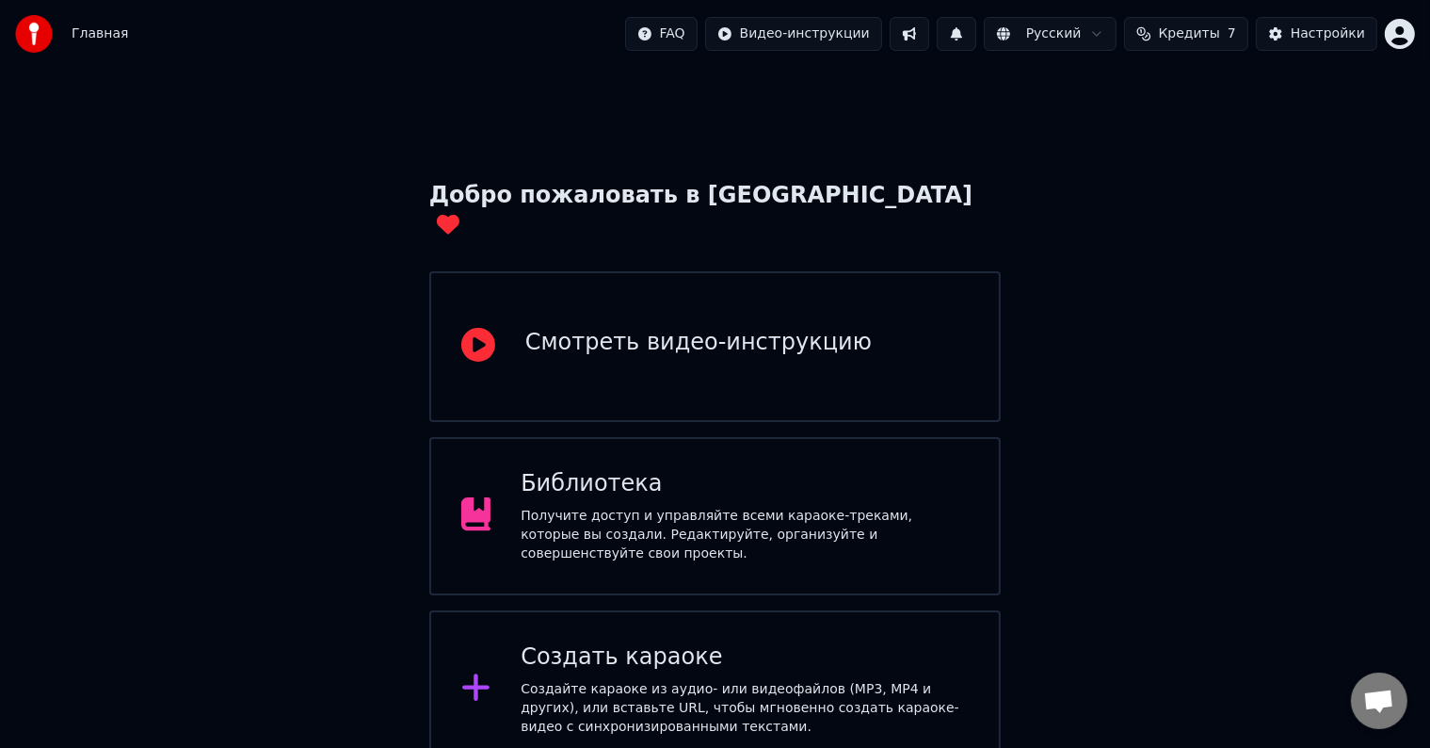
click at [1410, 31] on html "Главная FAQ Видео-инструкции Русский Кредиты 7 Настройки Добро пожаловать в You…" at bounding box center [715, 476] width 1430 height 953
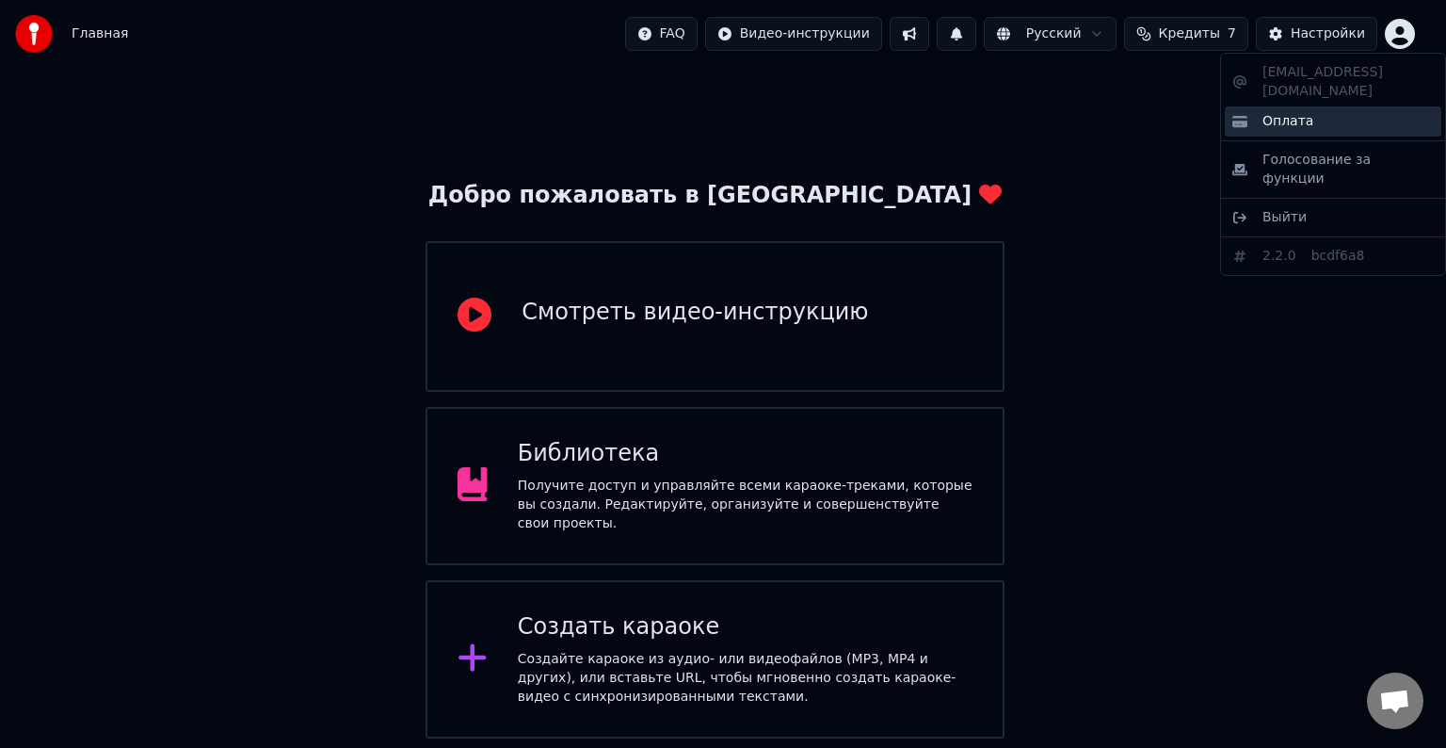
click at [1322, 106] on div "Оплата" at bounding box center [1333, 121] width 217 height 30
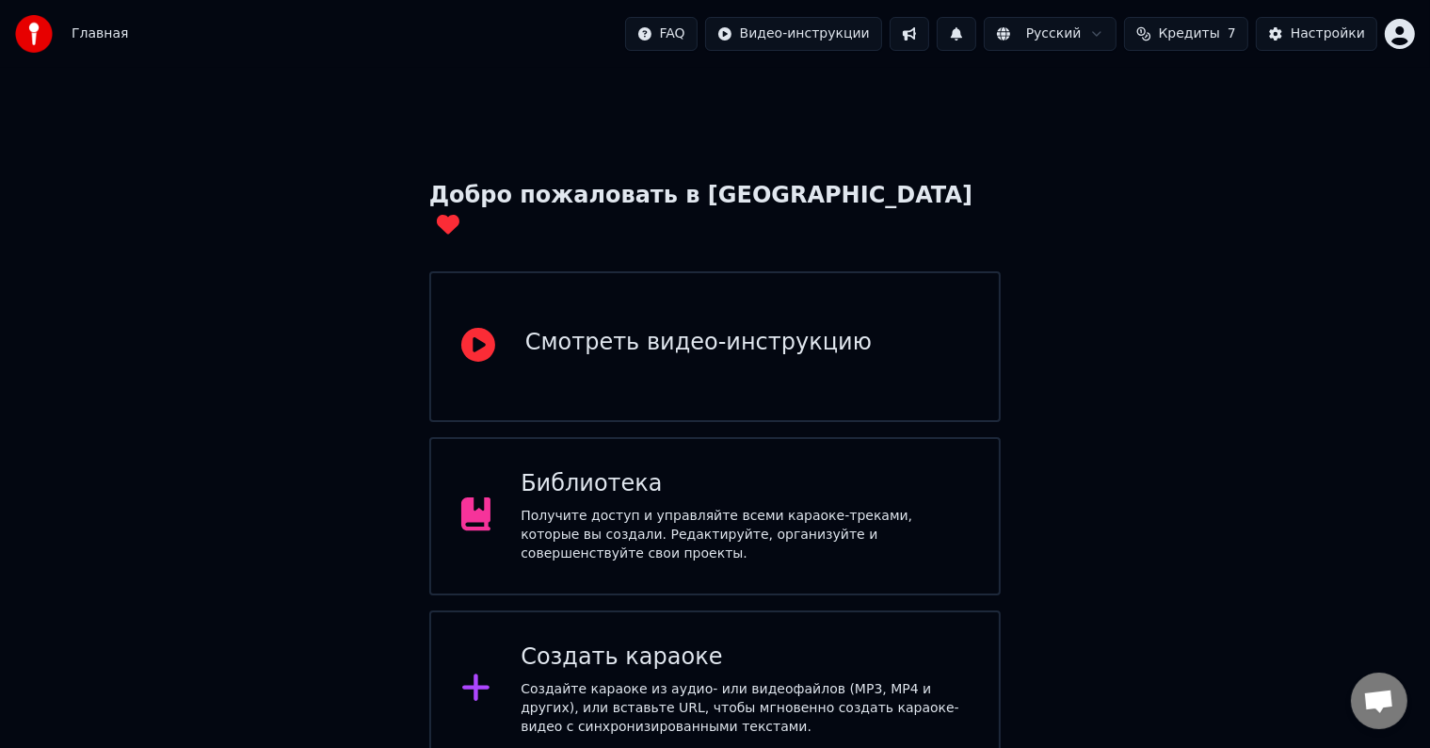
click at [1209, 34] on span "Кредиты" at bounding box center [1189, 33] width 61 height 19
click at [1090, 91] on th "Пополнить" at bounding box center [1079, 90] width 90 height 38
click at [1179, 175] on button "Обновить" at bounding box center [1199, 175] width 114 height 34
click at [1100, 90] on th "Пополнить" at bounding box center [1079, 90] width 90 height 38
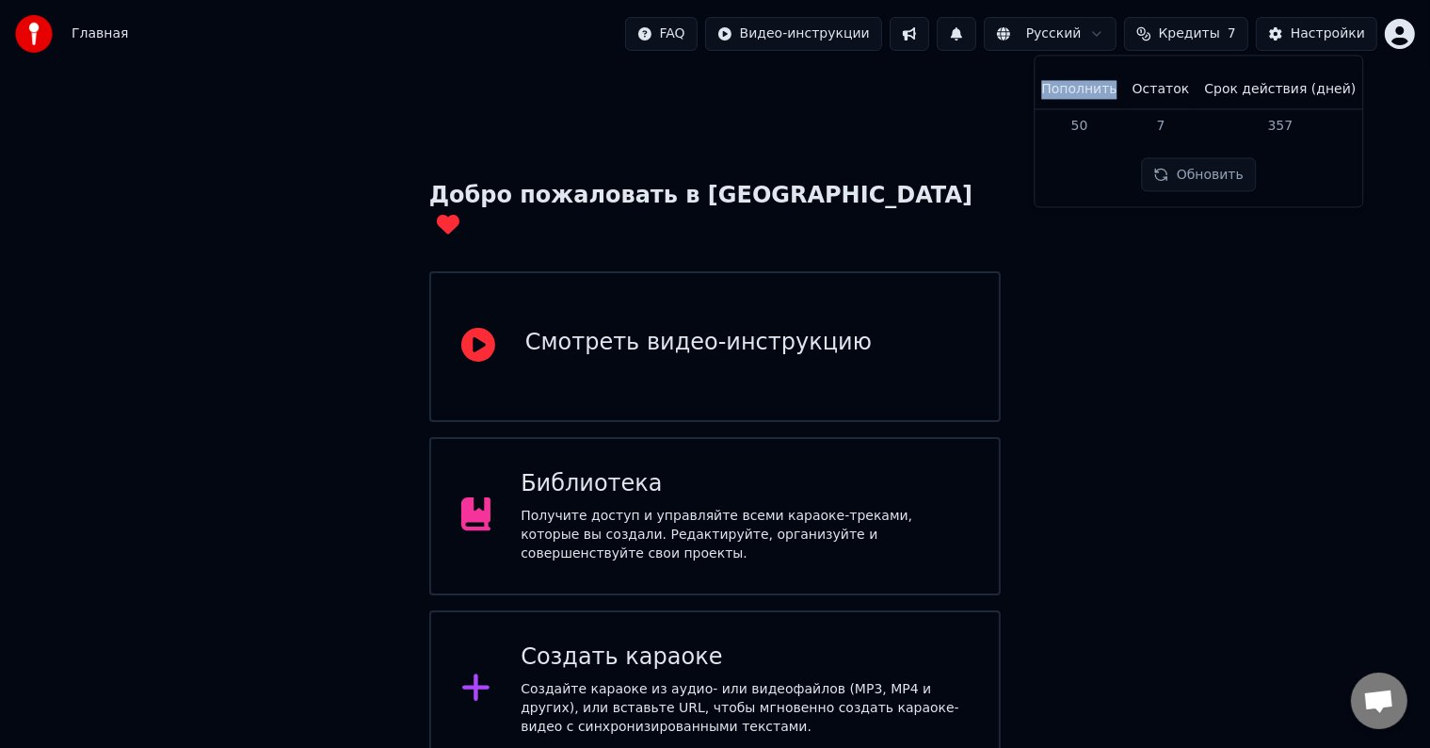
click at [1100, 90] on th "Пополнить" at bounding box center [1079, 90] width 90 height 38
click at [1097, 120] on td "50" at bounding box center [1079, 125] width 90 height 34
click at [1095, 124] on td "50" at bounding box center [1079, 125] width 90 height 34
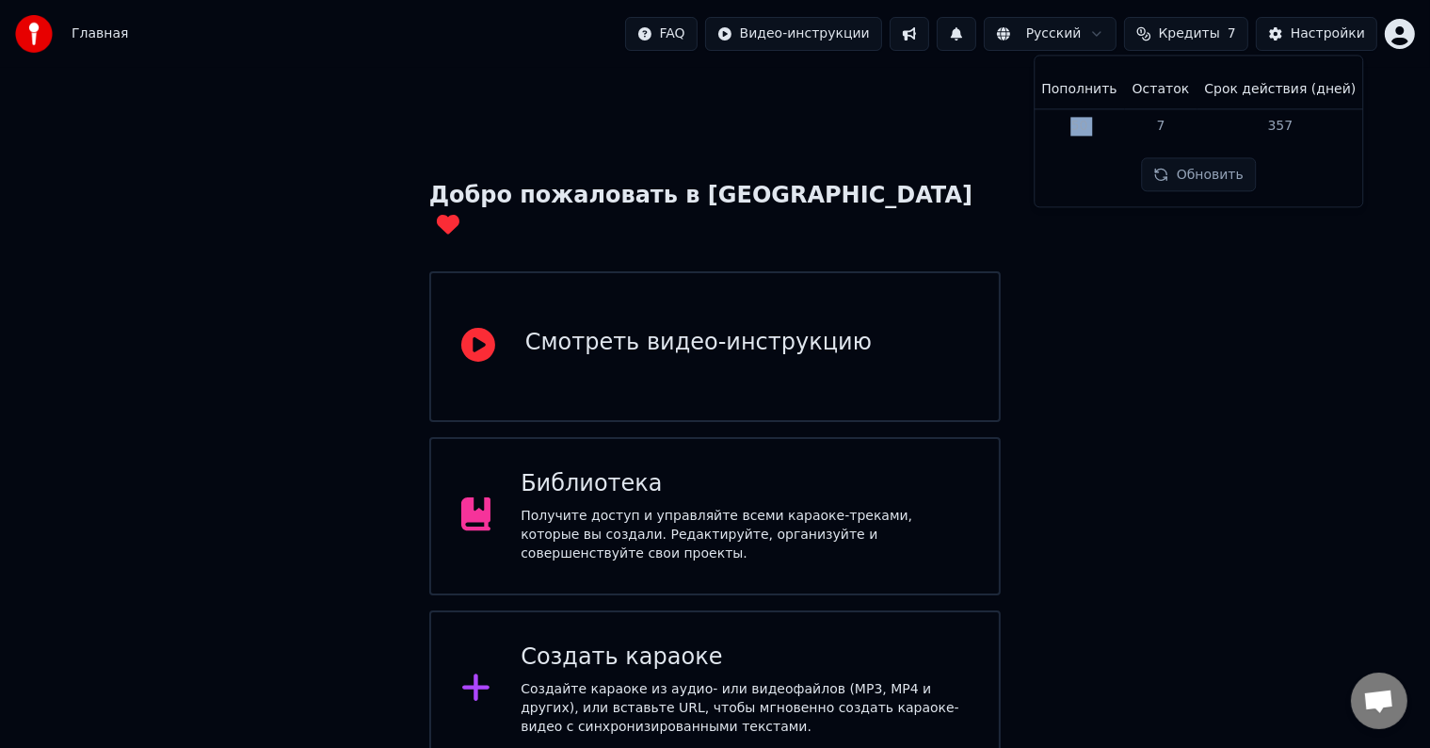
click at [1136, 123] on td "7" at bounding box center [1161, 125] width 73 height 34
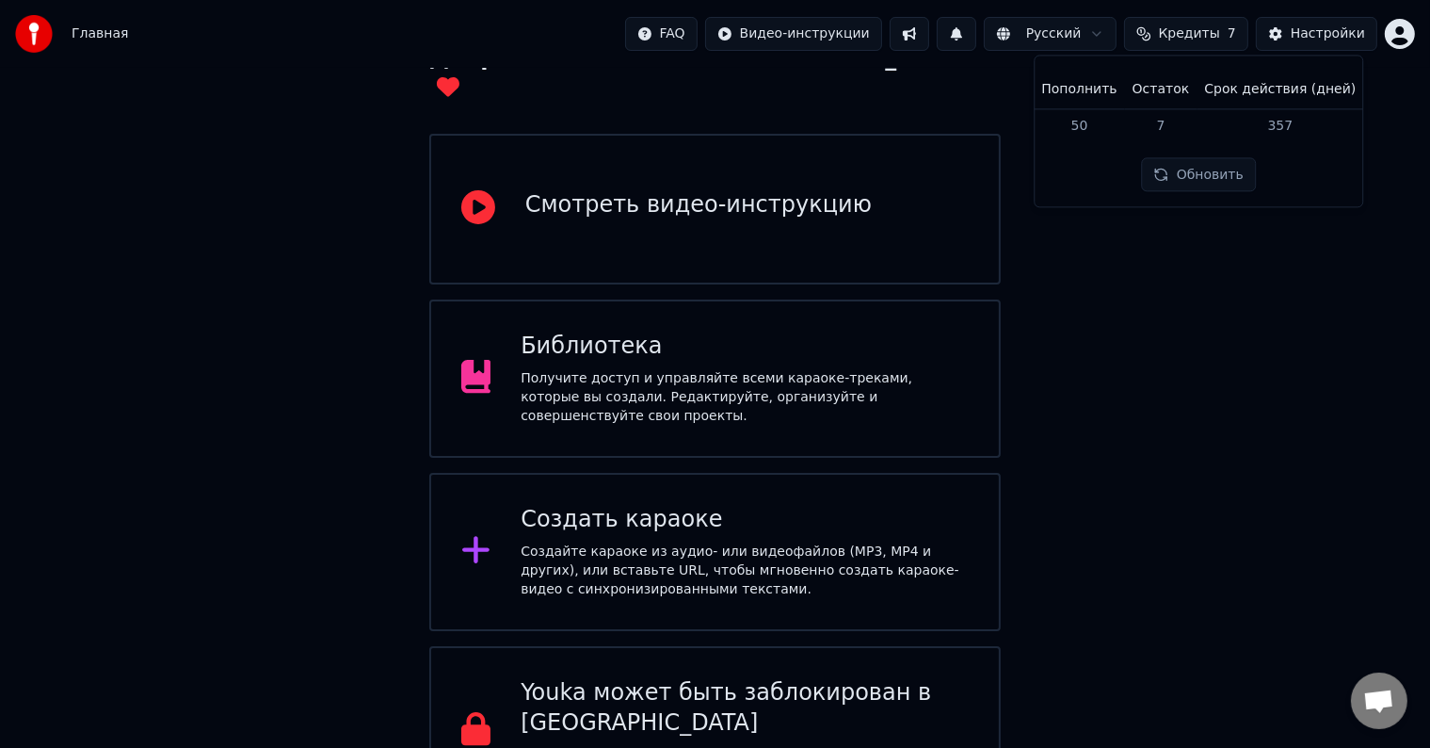
scroll to position [148, 0]
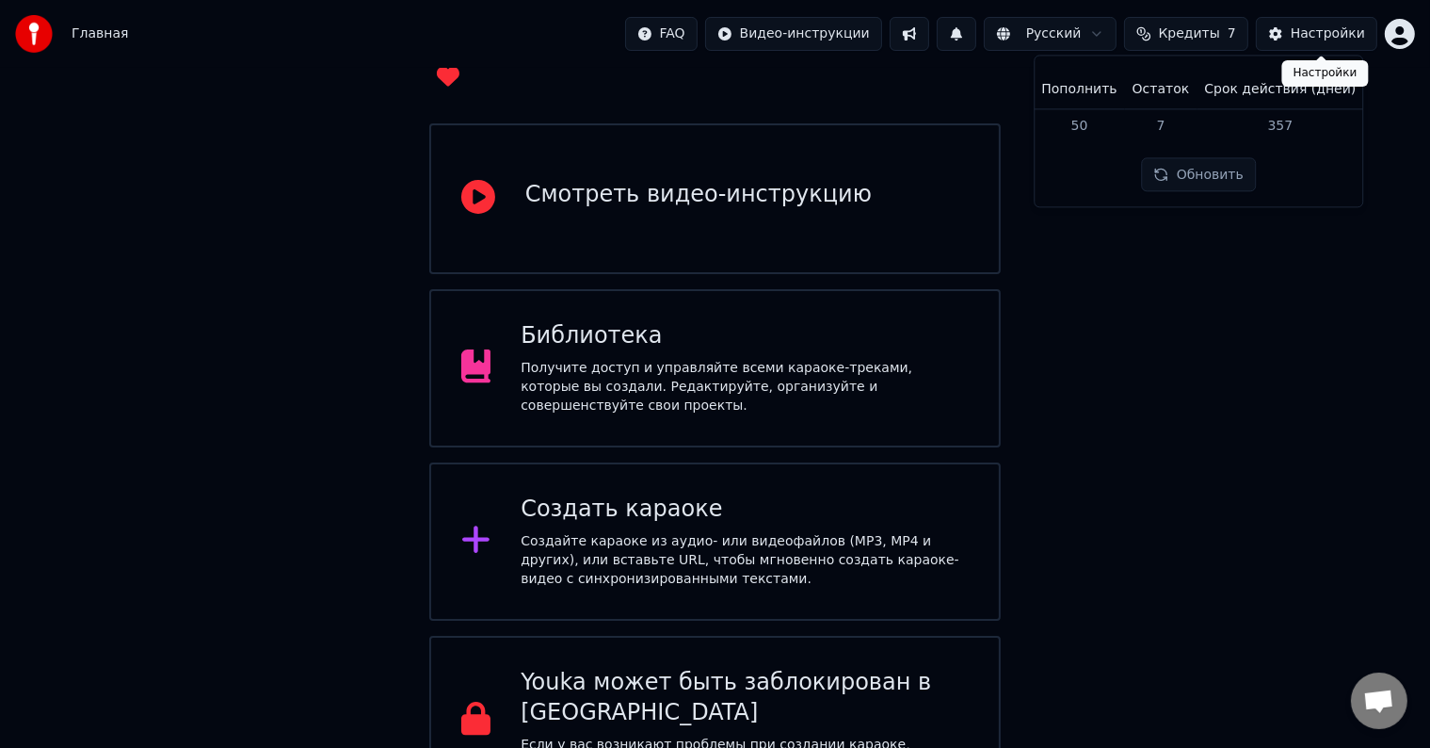
click at [1345, 36] on div "Настройки" at bounding box center [1328, 33] width 74 height 19
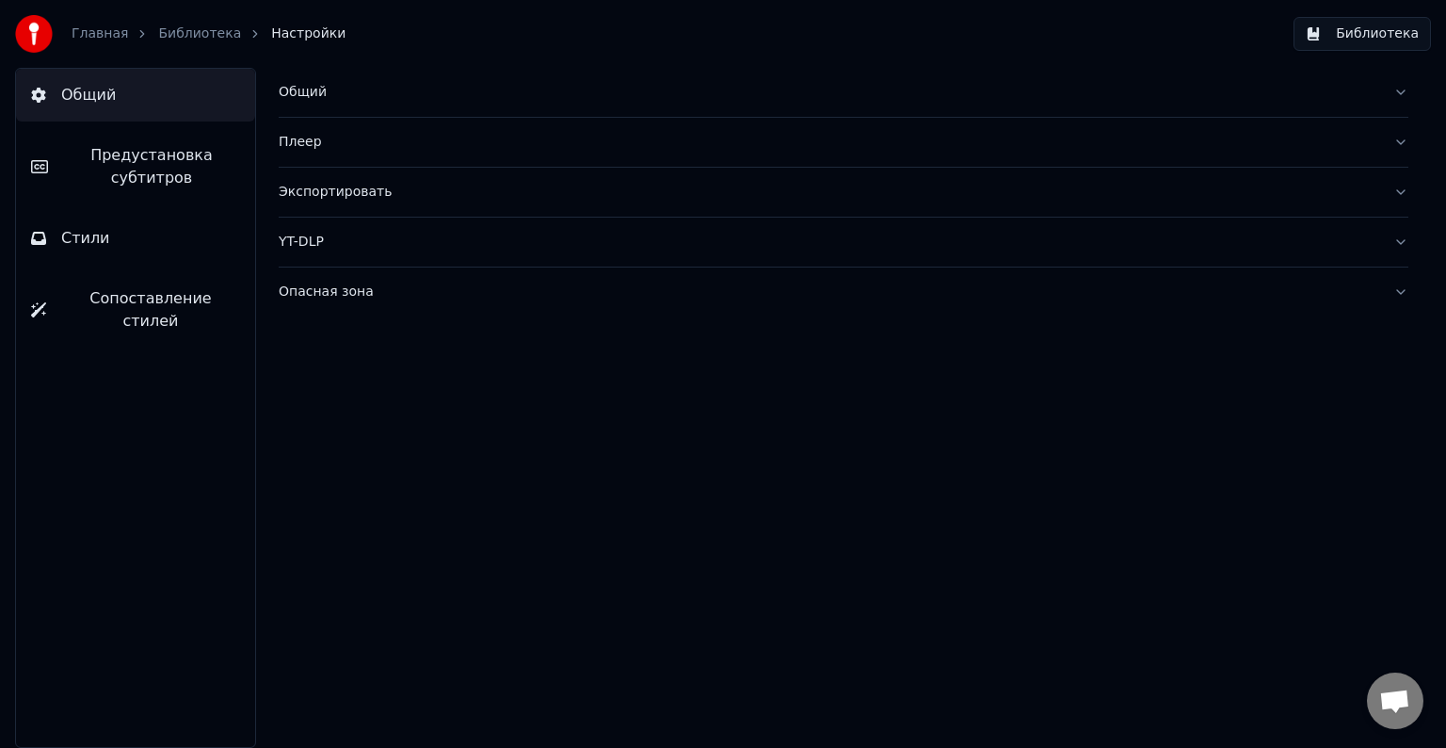
click at [108, 36] on link "Главная" at bounding box center [100, 33] width 56 height 19
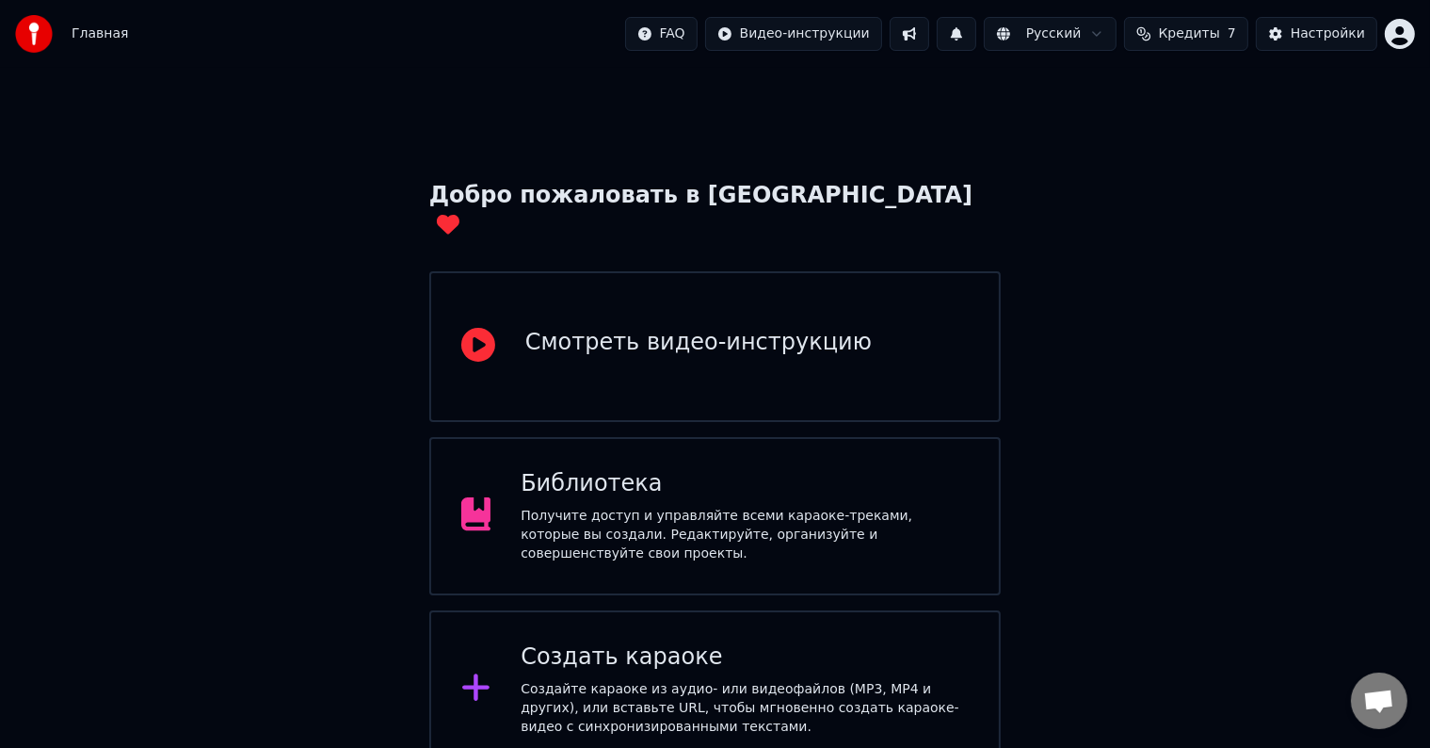
click at [1217, 36] on span "Кредиты" at bounding box center [1189, 33] width 61 height 19
click at [1178, 166] on button "Обновить" at bounding box center [1199, 175] width 114 height 34
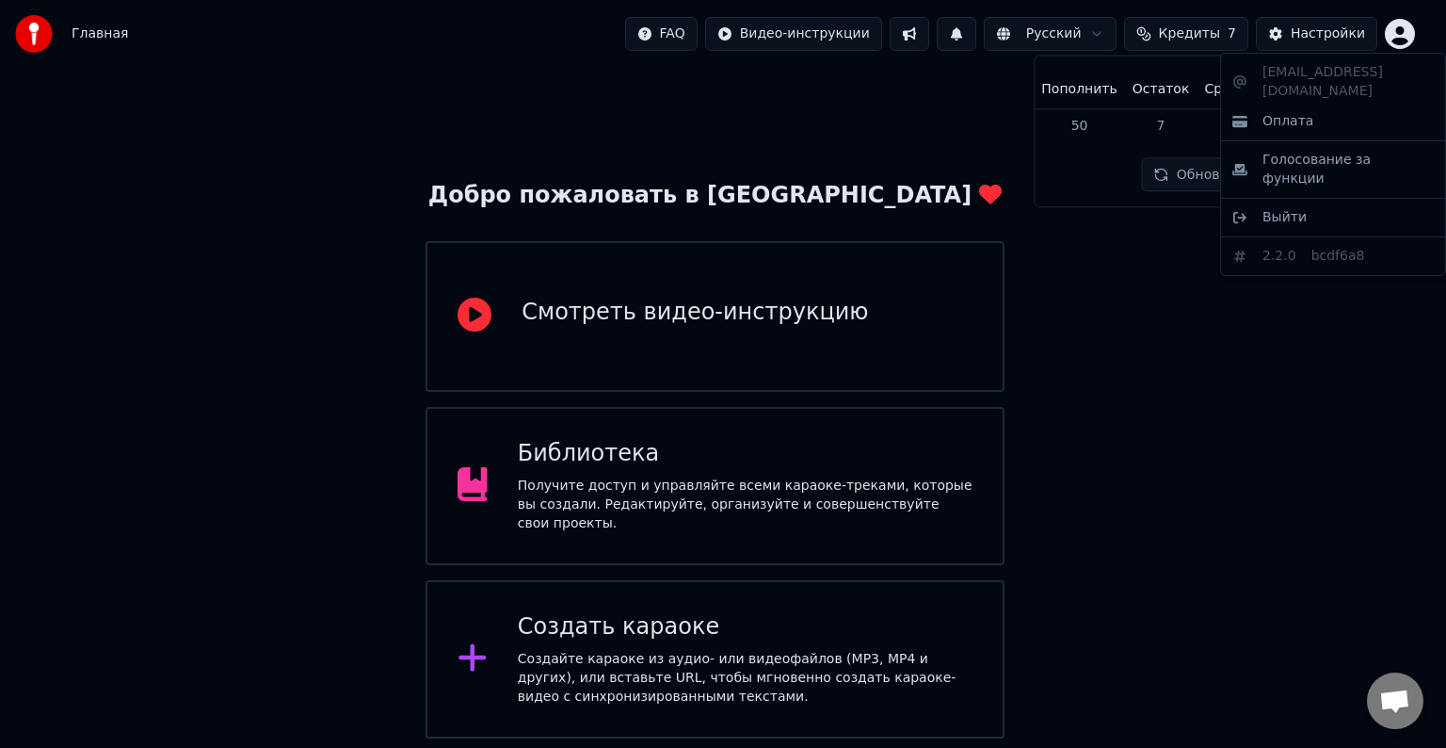
click at [1391, 38] on html "Главная FAQ Видео-инструкции Русский Кредиты 7 Настройки Добро пожаловать в You…" at bounding box center [723, 461] width 1446 height 923
click at [1311, 108] on div "Оплата" at bounding box center [1333, 121] width 217 height 30
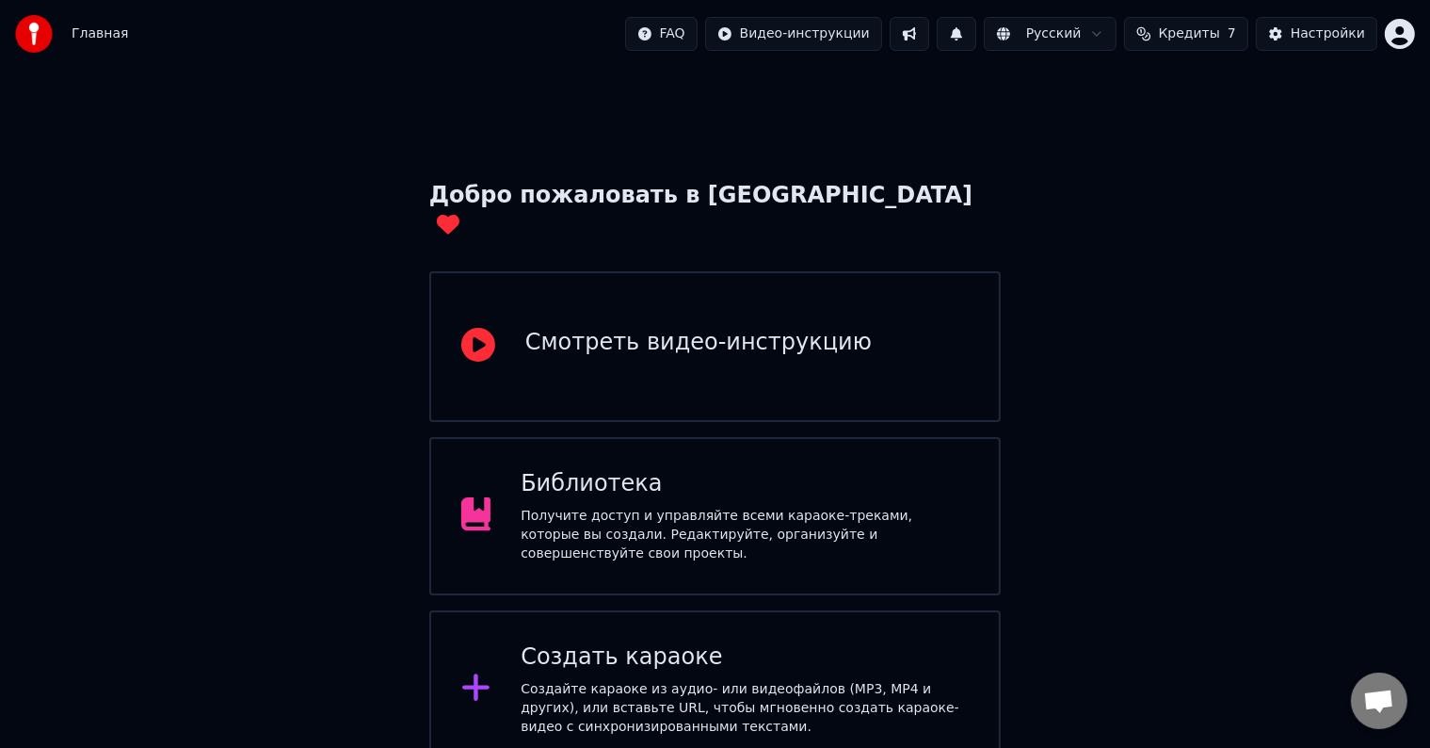
click at [1183, 38] on span "Кредиты" at bounding box center [1189, 33] width 61 height 19
click at [1205, 172] on button "Обновить" at bounding box center [1199, 175] width 114 height 34
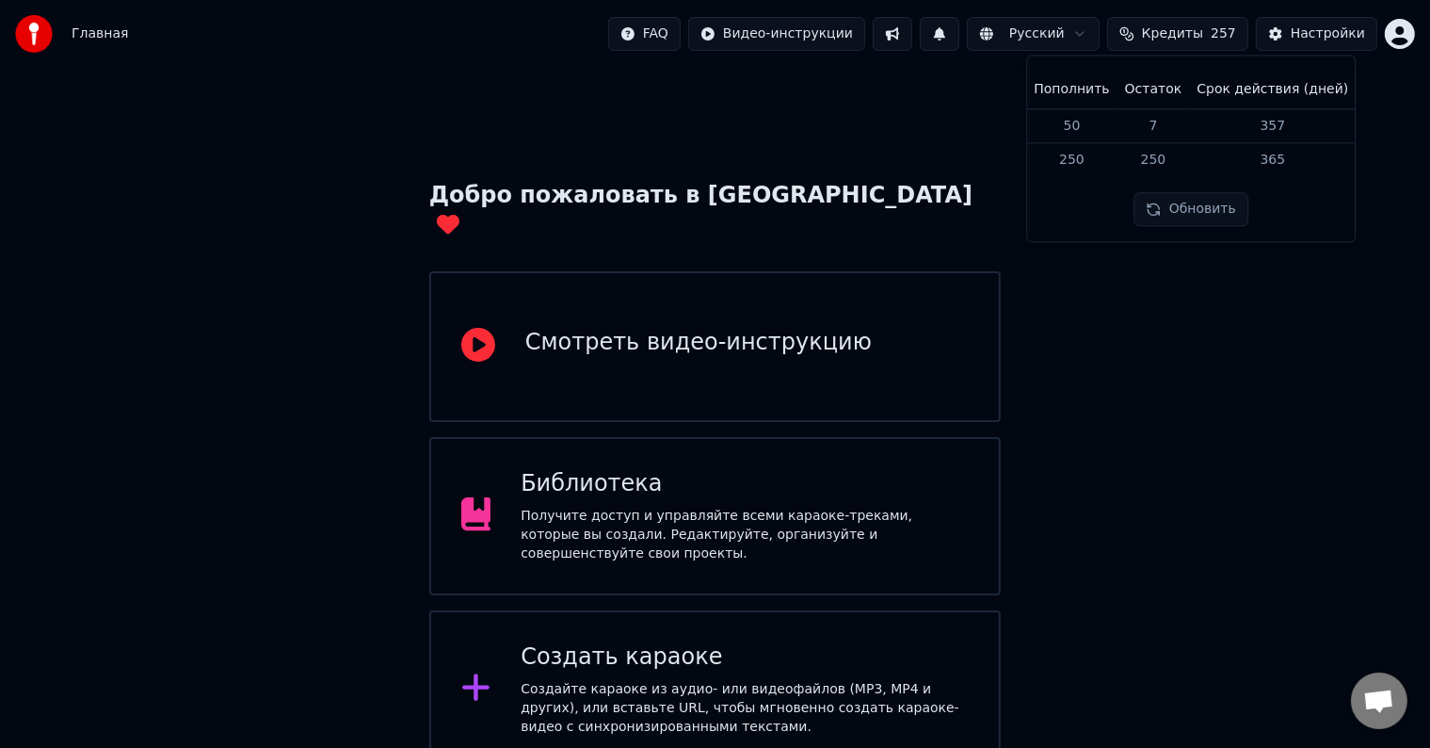
click at [1147, 452] on div "Добро пожаловать в Youka Смотреть видео-инструкцию Библиотека Получите доступ и…" at bounding box center [715, 510] width 1430 height 885
